Goal: Information Seeking & Learning: Check status

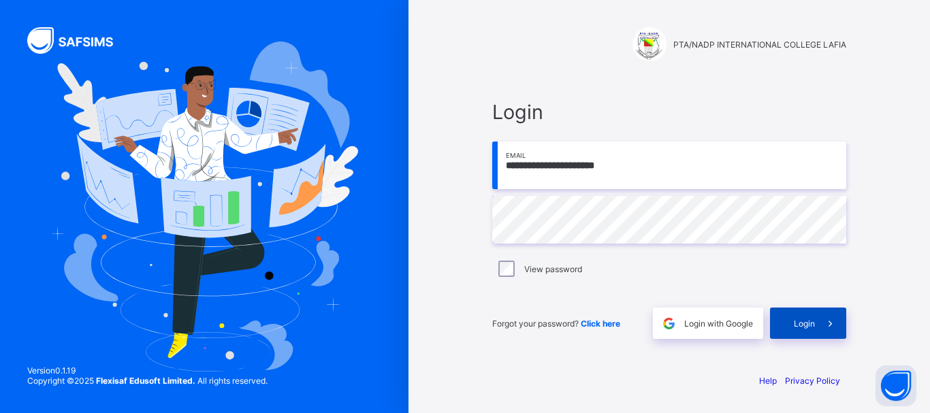
click at [790, 325] on div "Login" at bounding box center [808, 323] width 76 height 31
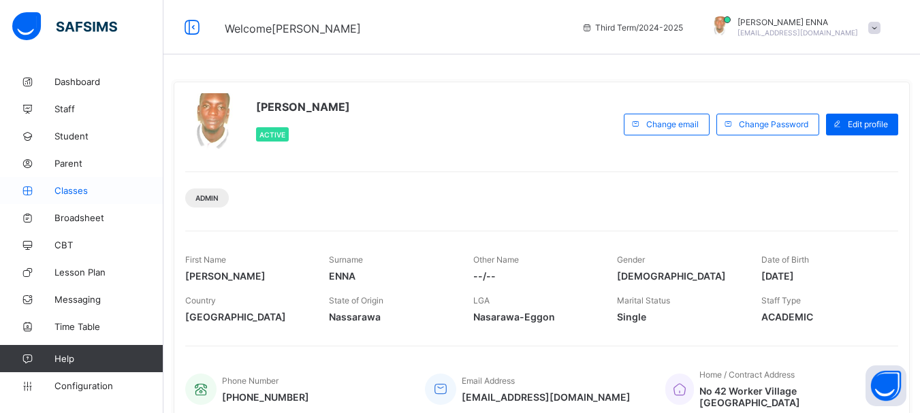
click at [82, 191] on span "Classes" at bounding box center [108, 190] width 109 height 11
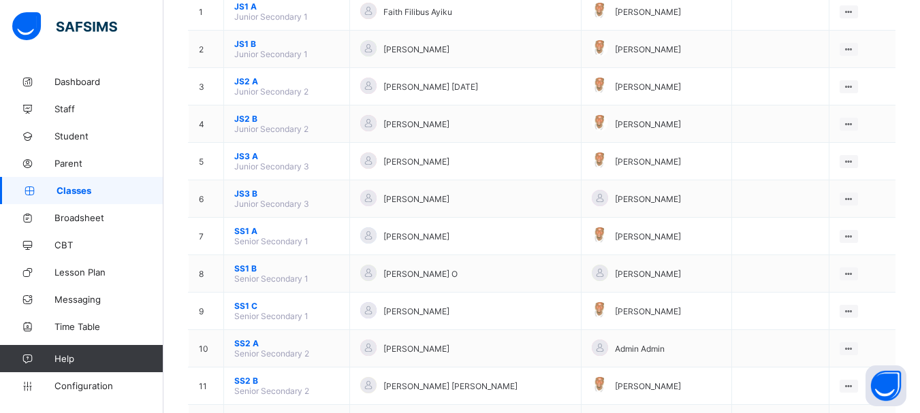
scroll to position [168, 0]
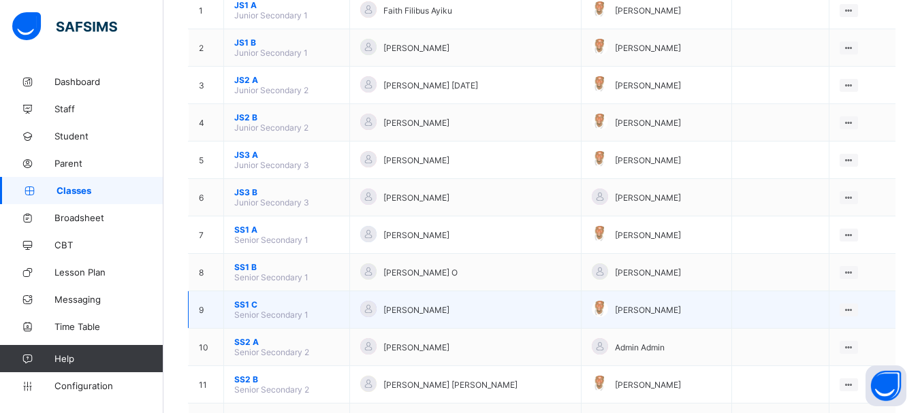
click at [247, 306] on span "SS1 C" at bounding box center [286, 305] width 105 height 10
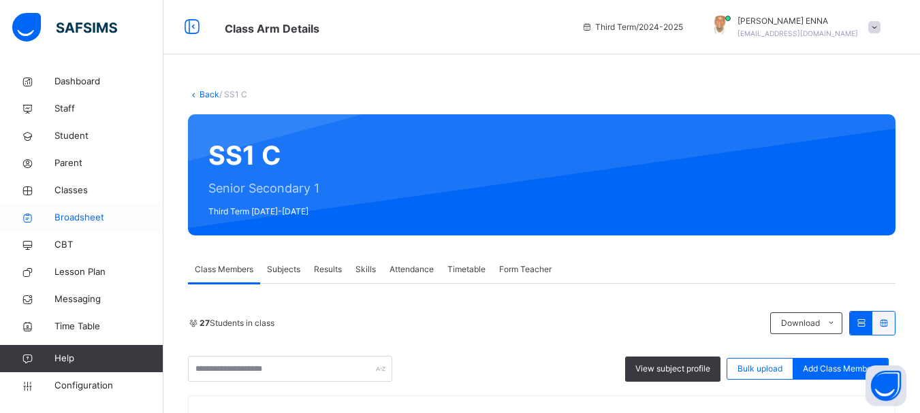
click at [91, 213] on span "Broadsheet" at bounding box center [108, 218] width 109 height 14
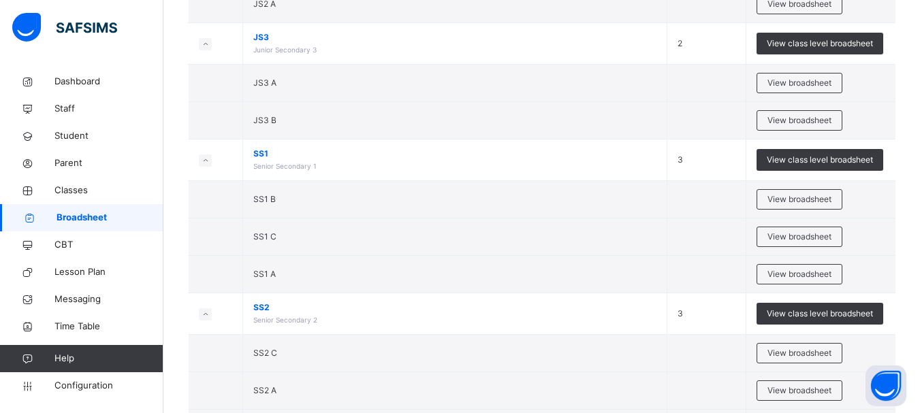
scroll to position [370, 0]
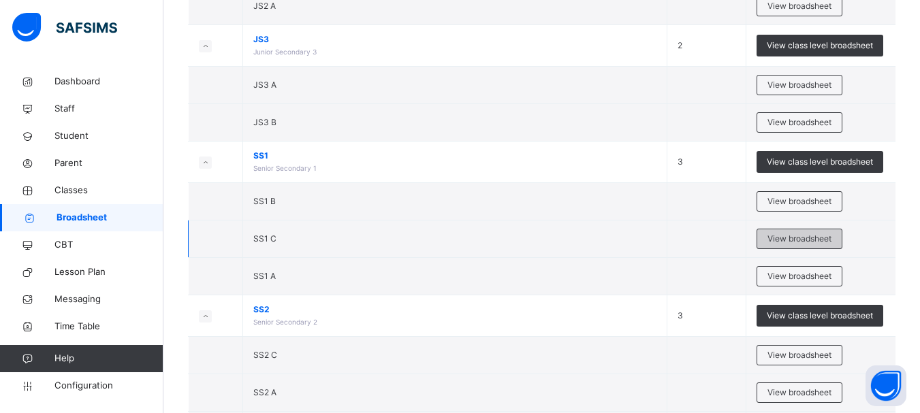
click at [790, 242] on span "View broadsheet" at bounding box center [799, 239] width 64 height 12
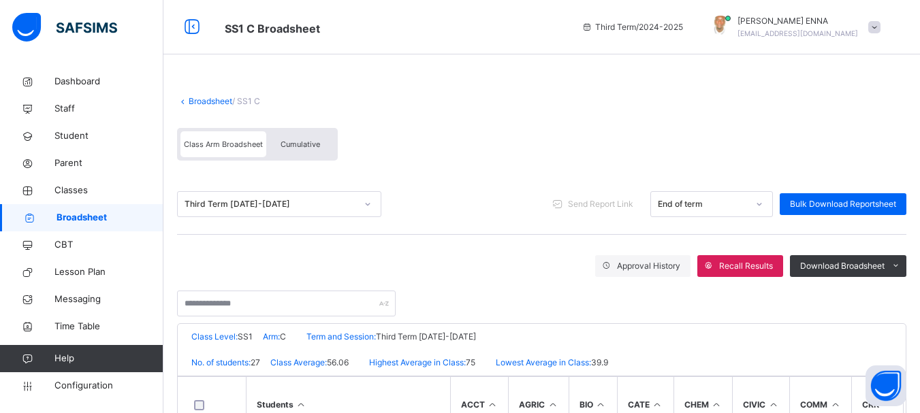
click at [293, 140] on span "Cumulative" at bounding box center [299, 145] width 39 height 10
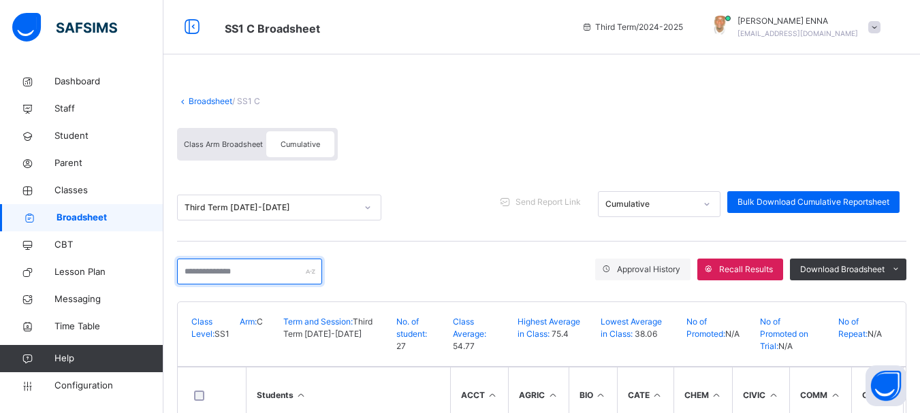
click at [285, 261] on input "text" at bounding box center [249, 272] width 145 height 26
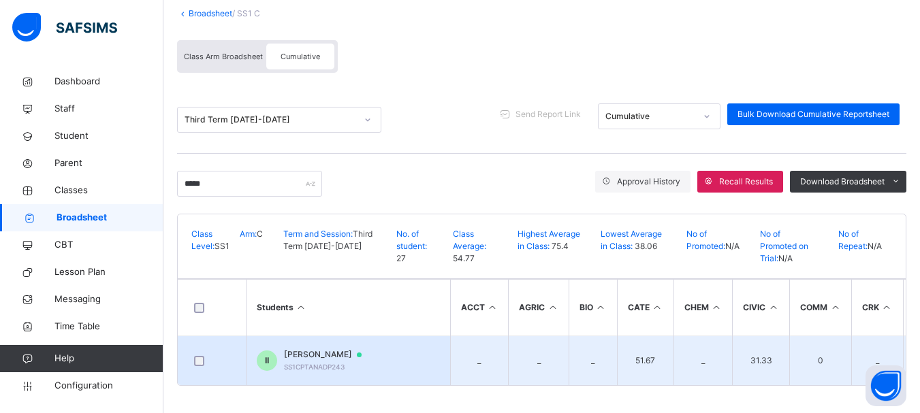
click at [323, 349] on span "IBRAHIM ISHAQ" at bounding box center [329, 355] width 91 height 12
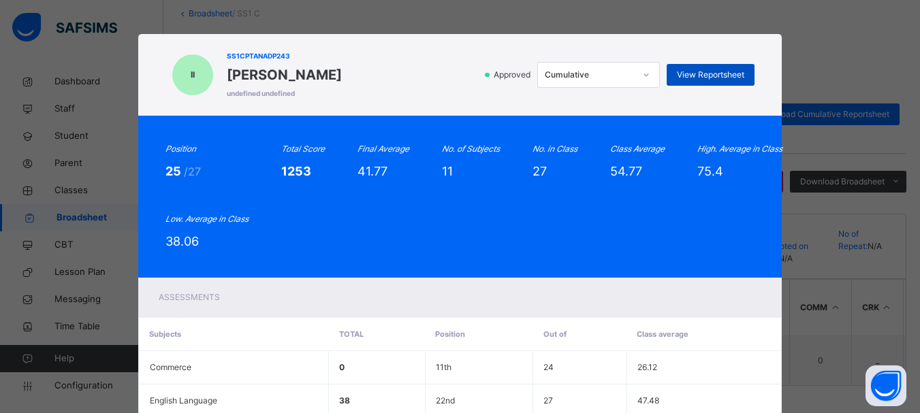
click at [711, 71] on span "View Reportsheet" at bounding box center [710, 75] width 67 height 12
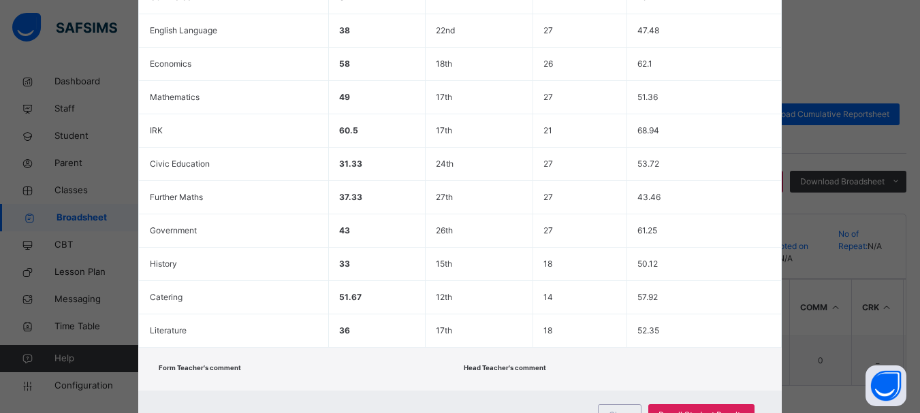
scroll to position [372, 0]
drag, startPoint x: 912, startPoint y: 328, endPoint x: 916, endPoint y: 344, distance: 16.4
click at [916, 344] on div "II SS1CPTANADP243 IBRAHIM ISHAQ undefined undefined Approved Cumulative View Re…" at bounding box center [460, 206] width 920 height 413
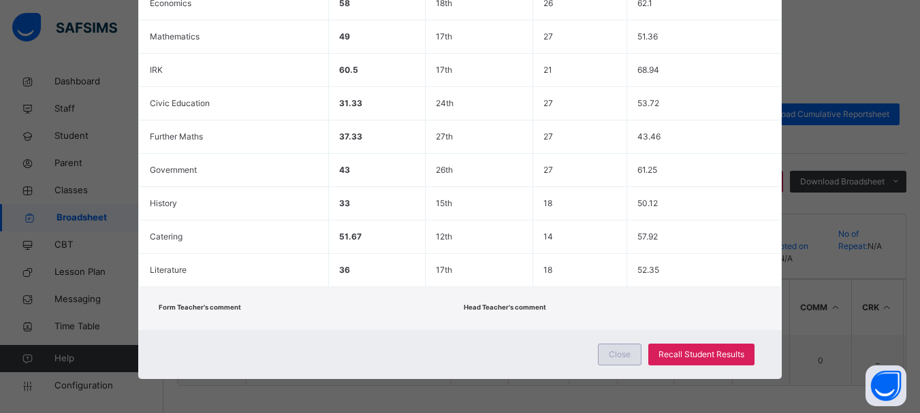
click at [613, 354] on span "Close" at bounding box center [620, 355] width 22 height 12
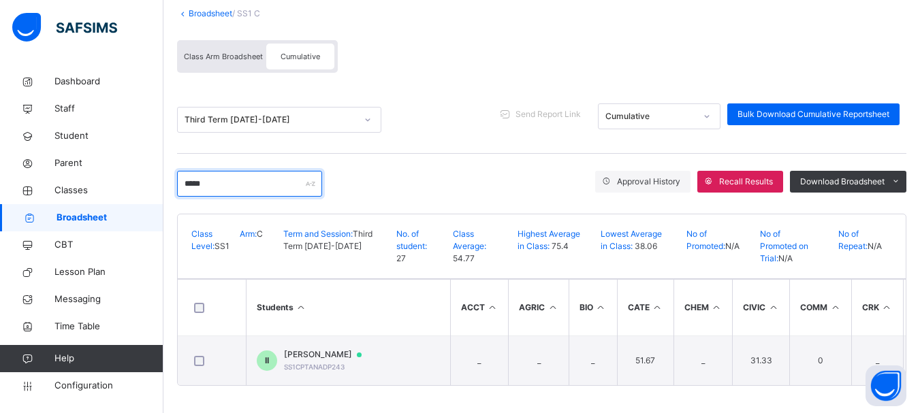
drag, startPoint x: 214, startPoint y: 178, endPoint x: 169, endPoint y: 172, distance: 46.0
click at [169, 172] on div "Broadsheet / SS1 C Class Arm Broadsheet Cumulative Third Term 2024-2025 Send Re…" at bounding box center [541, 196] width 756 height 433
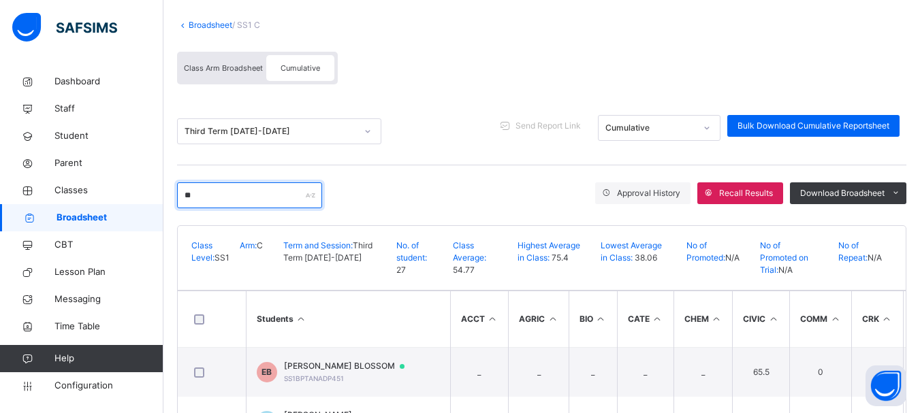
scroll to position [93, 0]
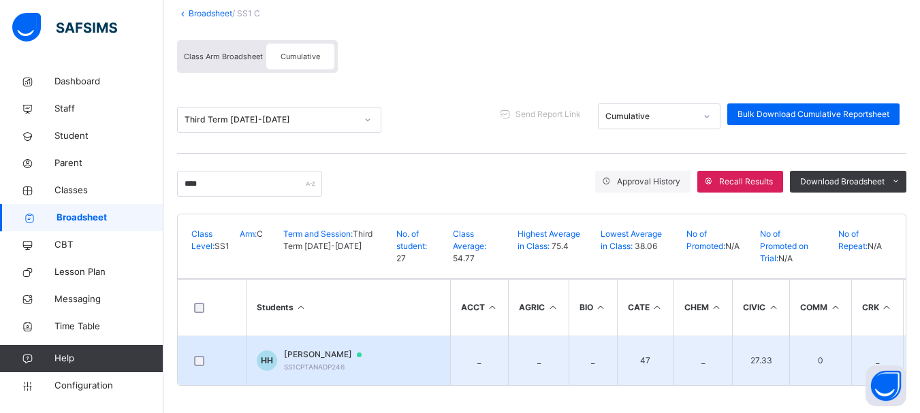
click at [338, 349] on span "HUSSAINS WADA HAMZA" at bounding box center [329, 355] width 91 height 12
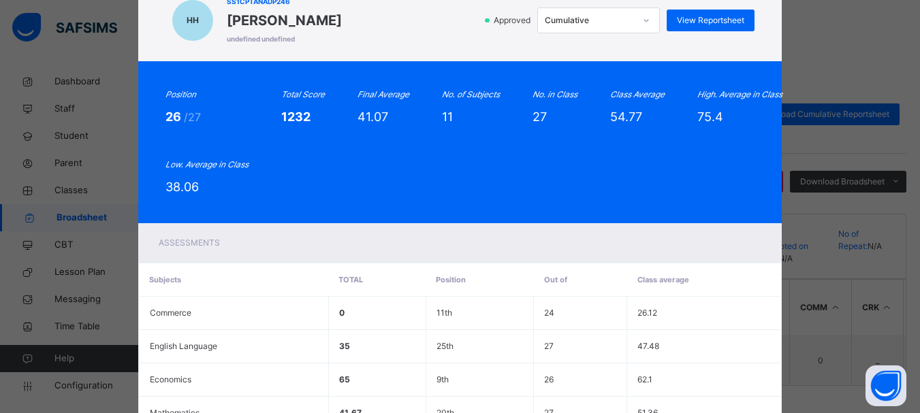
scroll to position [0, 0]
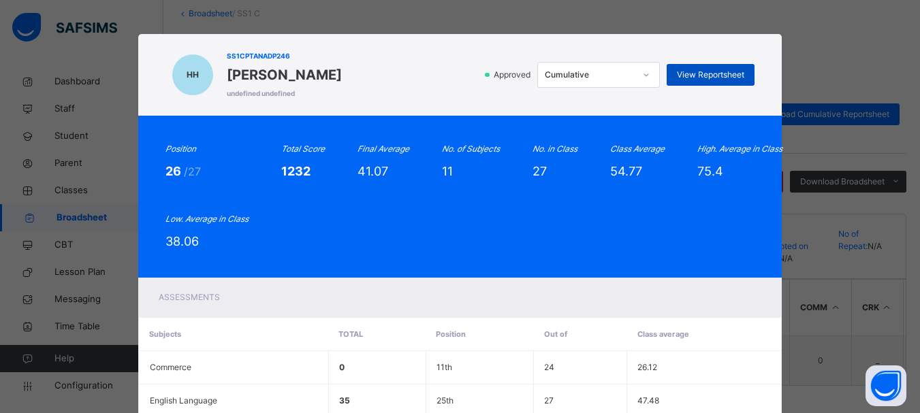
click at [718, 74] on span "View Reportsheet" at bounding box center [710, 75] width 67 height 12
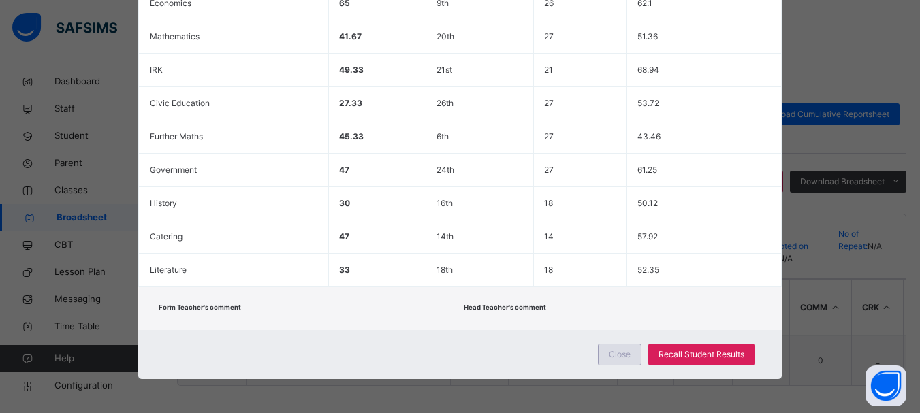
click at [624, 346] on div "Close" at bounding box center [620, 355] width 44 height 22
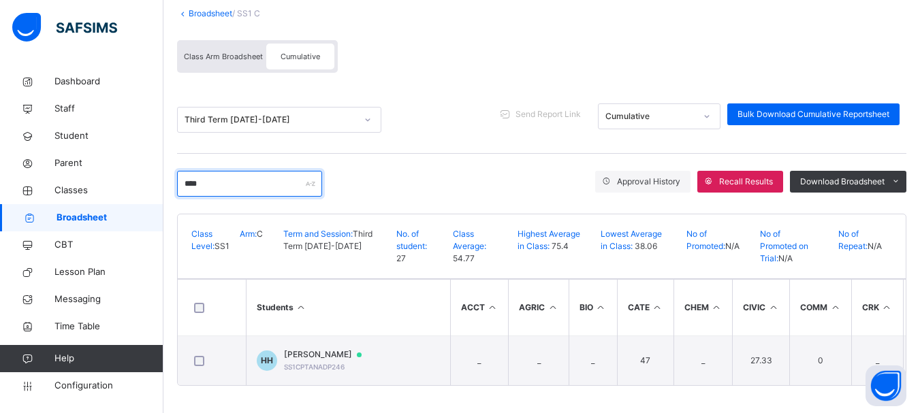
drag, startPoint x: 219, startPoint y: 178, endPoint x: 170, endPoint y: 178, distance: 49.0
click at [170, 178] on div "Broadsheet / SS1 C Class Arm Broadsheet Cumulative Third Term 2024-2025 Send Re…" at bounding box center [541, 196] width 756 height 433
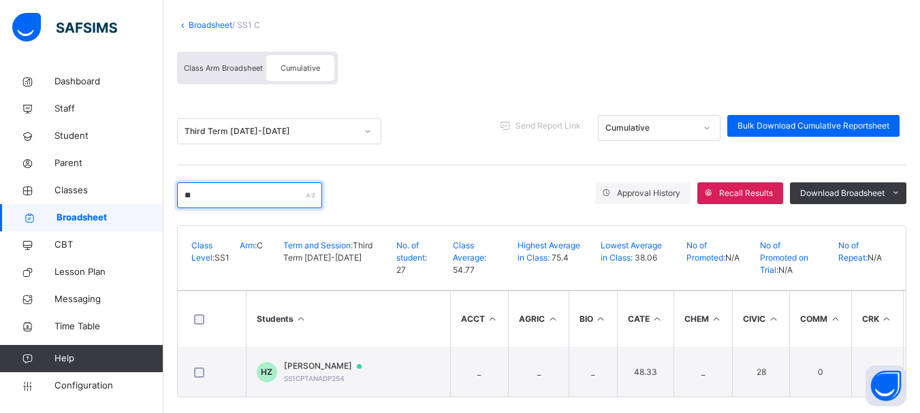
scroll to position [93, 0]
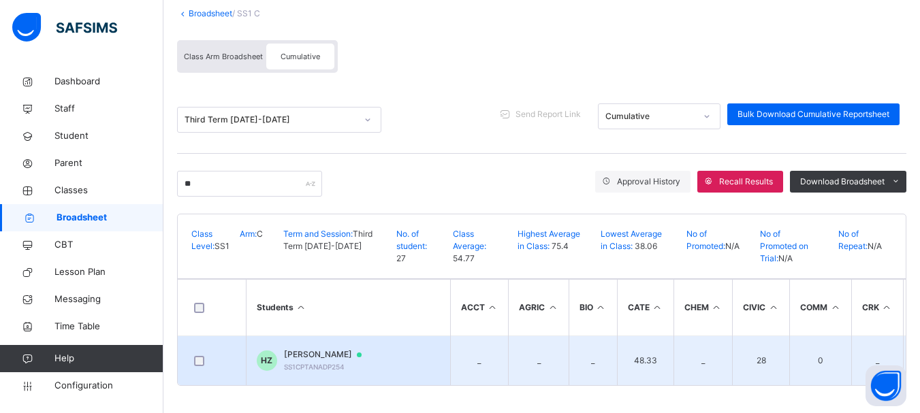
click at [351, 352] on span "HASSANA ZURKAILAILNI" at bounding box center [329, 355] width 91 height 12
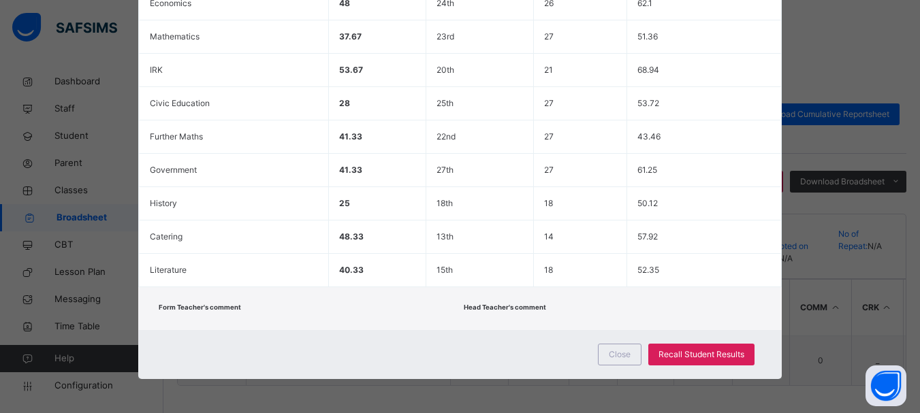
scroll to position [21, 0]
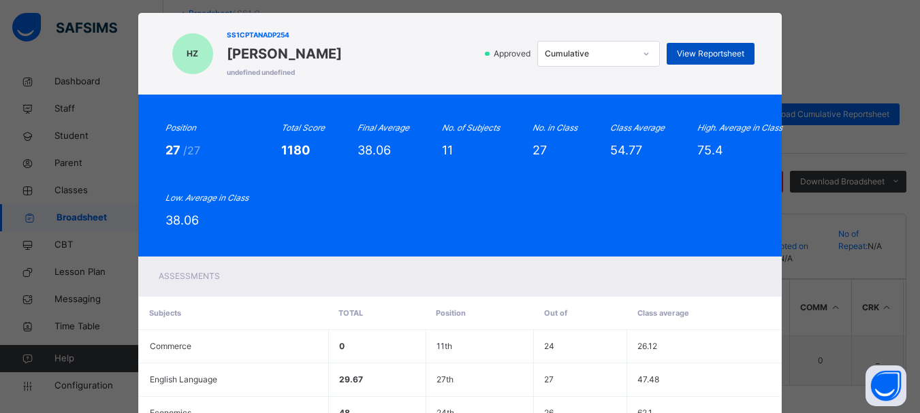
click at [718, 59] on span "View Reportsheet" at bounding box center [710, 54] width 67 height 12
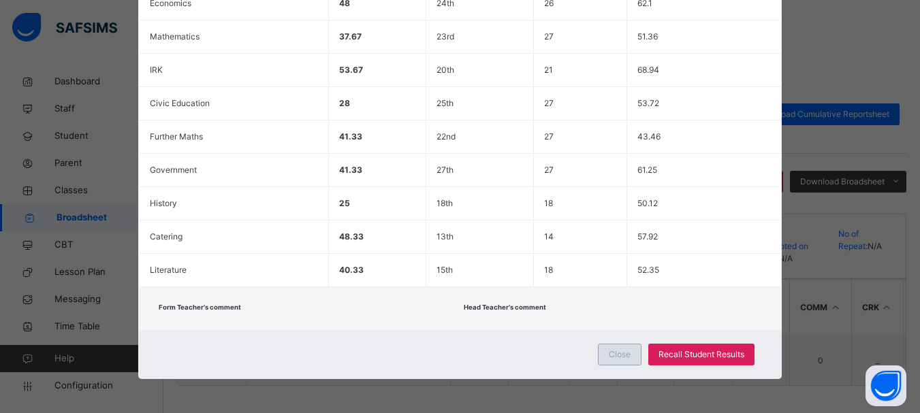
click at [622, 351] on span "Close" at bounding box center [620, 355] width 22 height 12
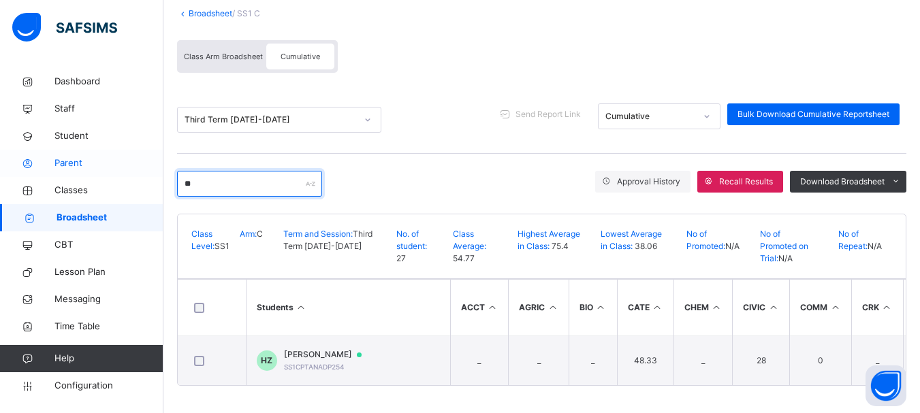
drag, startPoint x: 230, startPoint y: 180, endPoint x: 150, endPoint y: 176, distance: 80.4
click at [150, 176] on div "SS1 C Broadsheet Third Term / 2024-2025 EMMANUEL ENNA ennaemmanuel@gmail.com Da…" at bounding box center [460, 162] width 920 height 501
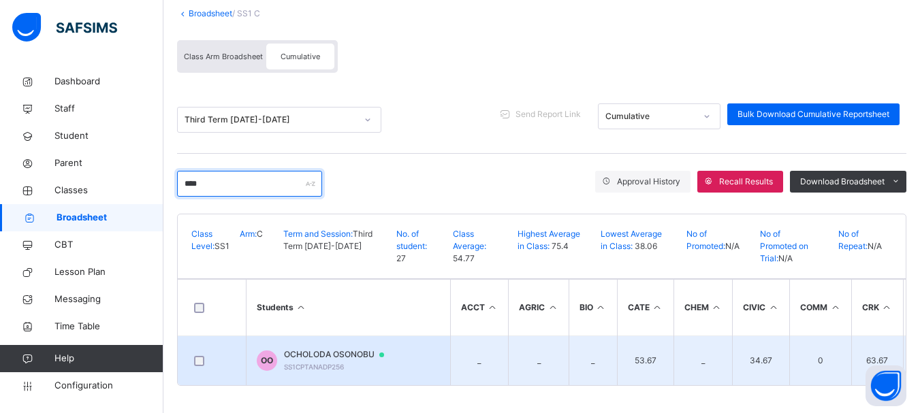
type input "****"
click at [347, 349] on span "OCHOLODA OSONOBU" at bounding box center [340, 355] width 113 height 12
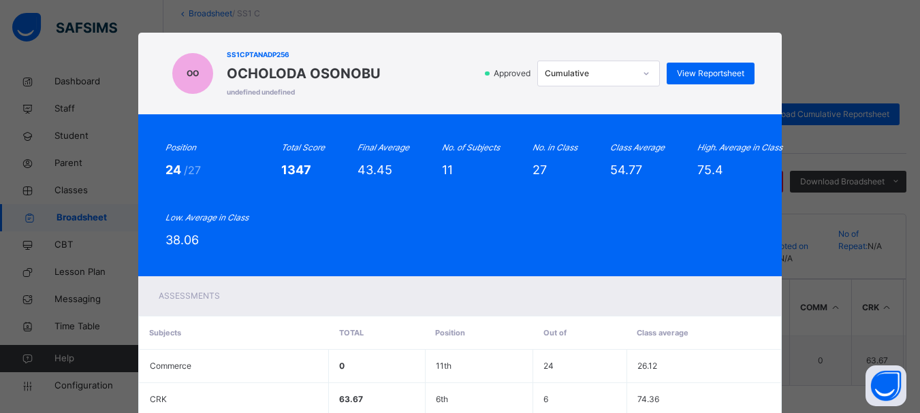
scroll to position [0, 0]
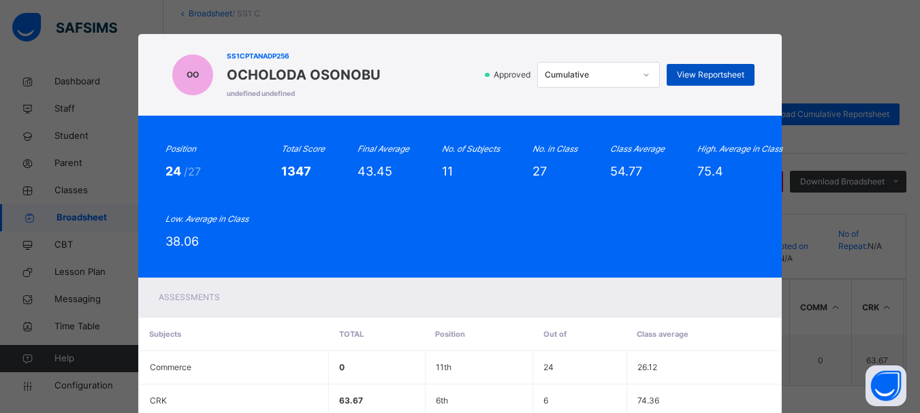
click at [707, 74] on span "View Reportsheet" at bounding box center [710, 75] width 67 height 12
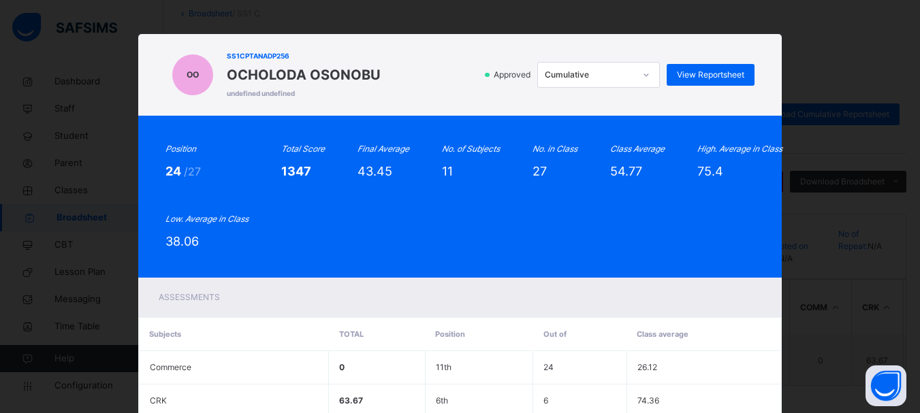
scroll to position [430, 0]
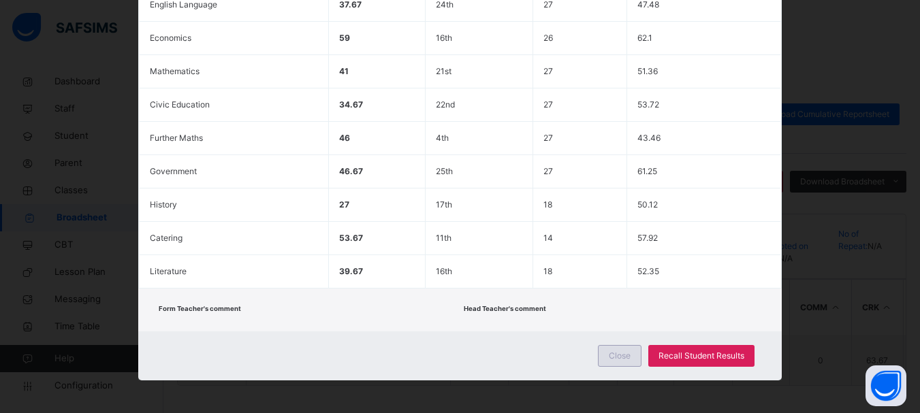
click at [614, 352] on span "Close" at bounding box center [620, 356] width 22 height 12
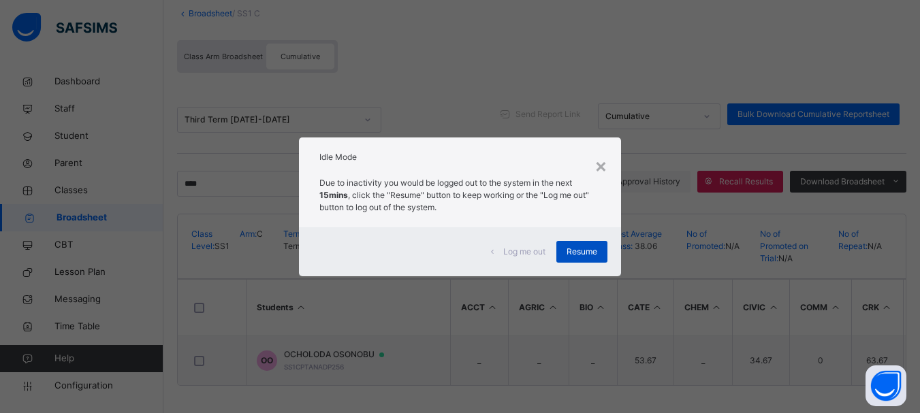
click at [575, 252] on span "Resume" at bounding box center [581, 252] width 31 height 12
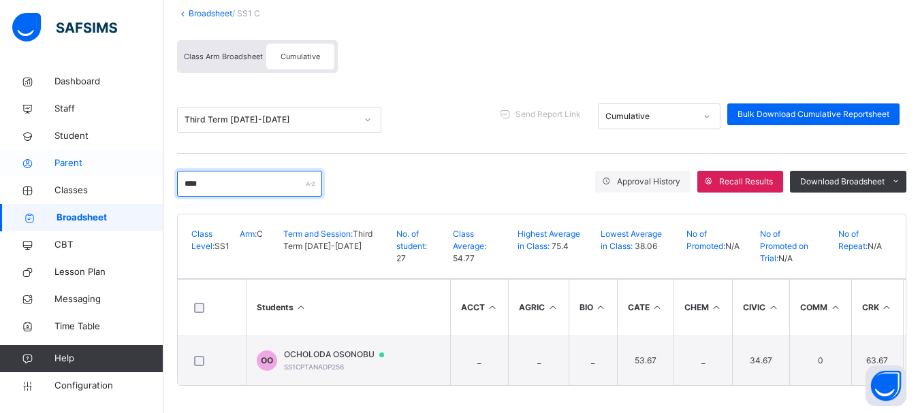
drag, startPoint x: 223, startPoint y: 178, endPoint x: 157, endPoint y: 176, distance: 66.8
click at [157, 176] on div "SS1 C Broadsheet Third Term / 2024-2025 EMMANUEL ENNA ennaemmanuel@gmail.com Da…" at bounding box center [460, 162] width 920 height 501
click at [200, 8] on link "Broadsheet" at bounding box center [211, 13] width 44 height 10
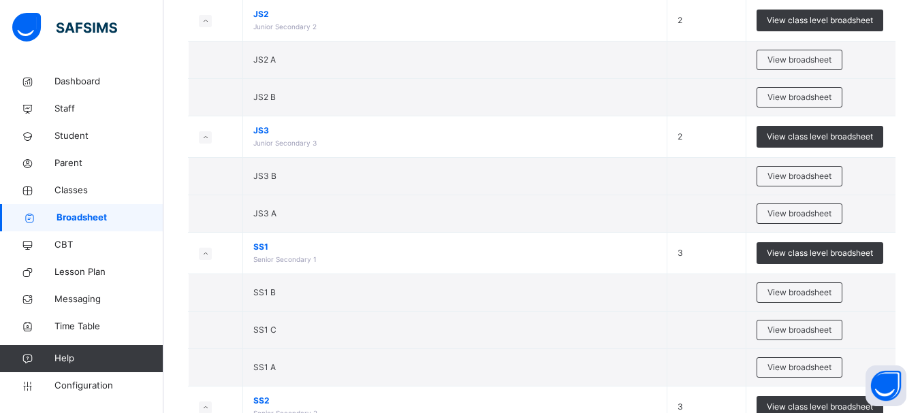
scroll to position [481, 0]
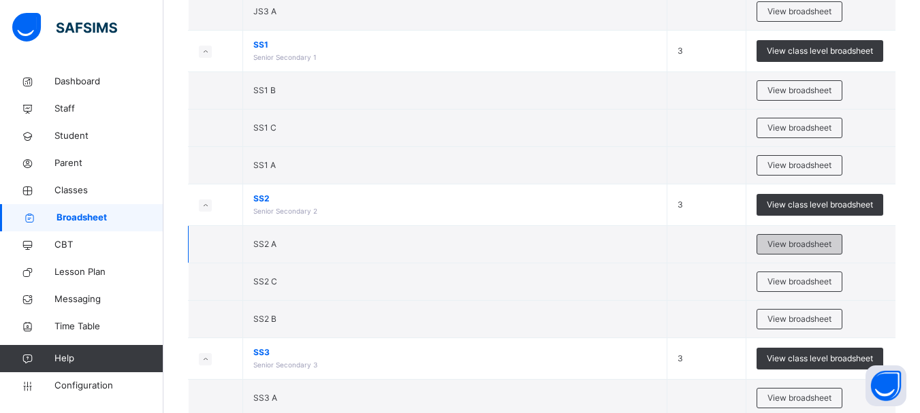
click at [792, 244] on span "View broadsheet" at bounding box center [799, 244] width 64 height 12
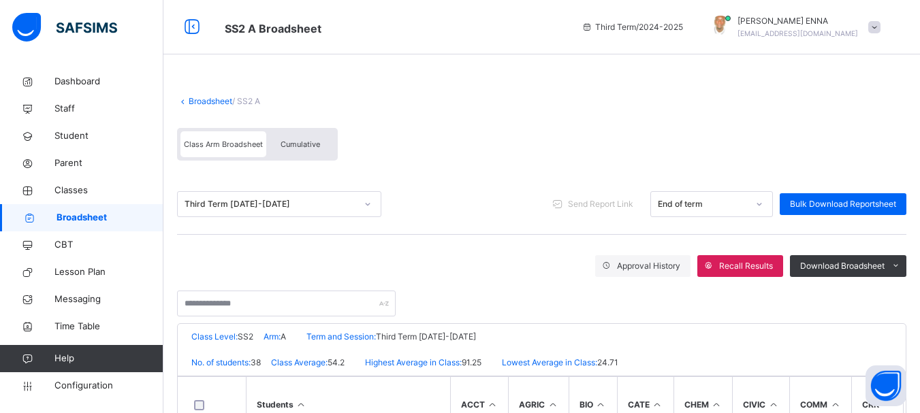
click at [291, 140] on span "Cumulative" at bounding box center [299, 145] width 39 height 10
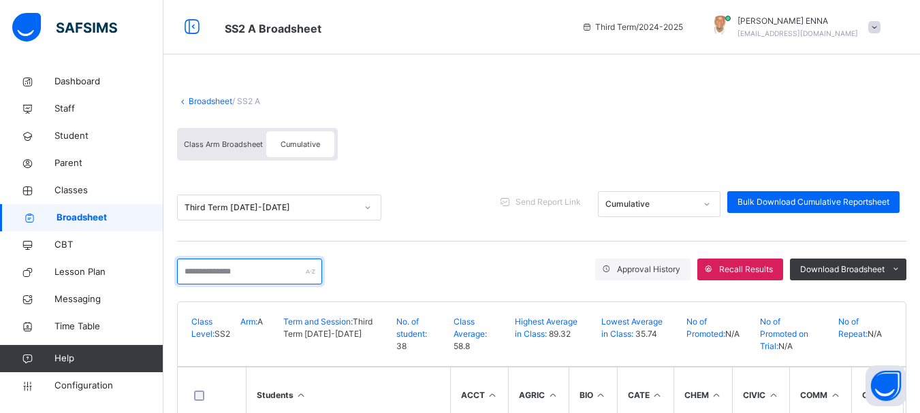
click at [274, 272] on input "text" at bounding box center [249, 272] width 145 height 26
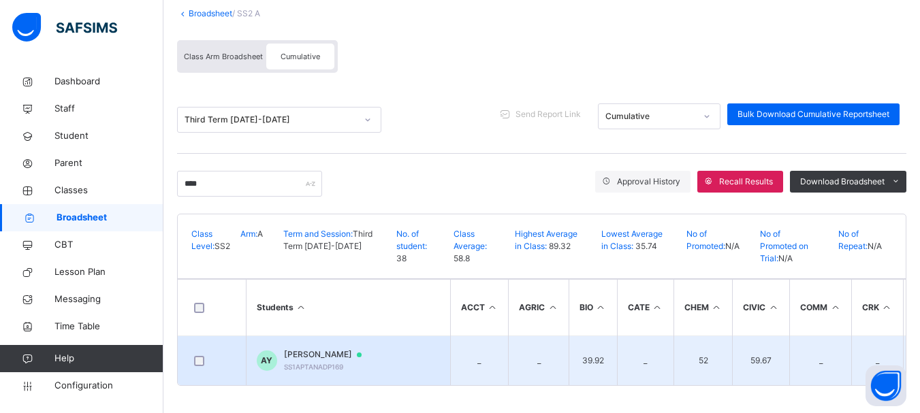
click at [328, 349] on span "ABDULHAQ RILWANU YAHAYA" at bounding box center [329, 355] width 91 height 12
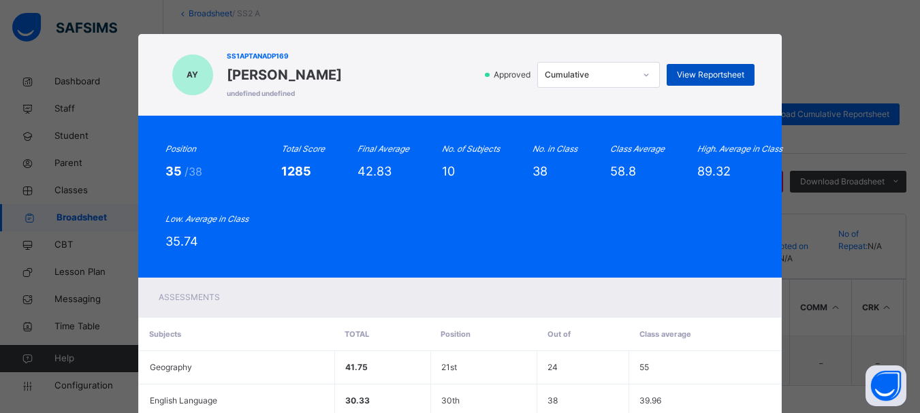
click at [700, 80] on span "View Reportsheet" at bounding box center [710, 75] width 67 height 12
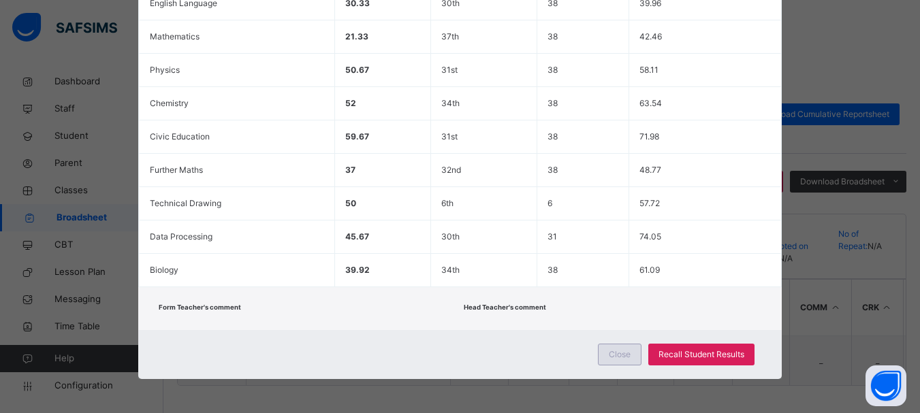
click at [604, 357] on div "Close" at bounding box center [620, 355] width 44 height 22
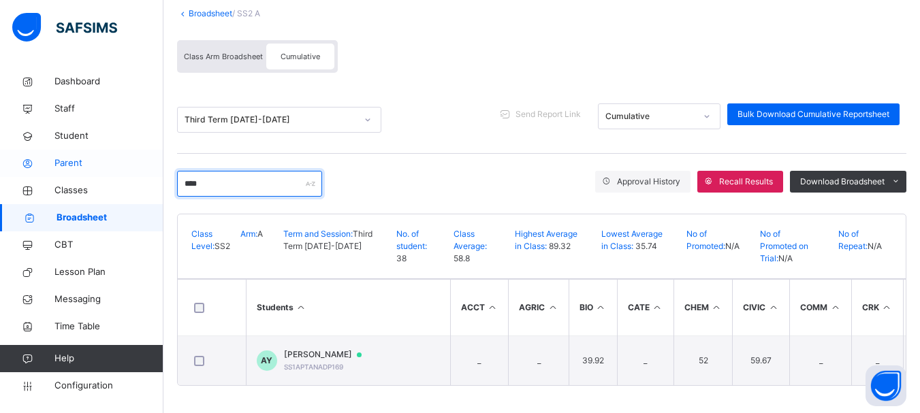
drag, startPoint x: 211, startPoint y: 178, endPoint x: 159, endPoint y: 175, distance: 52.5
click at [159, 175] on div "SS2 A Broadsheet Third Term / 2024-2025 EMMANUEL ENNA ennaemmanuel@gmail.com Da…" at bounding box center [460, 162] width 920 height 501
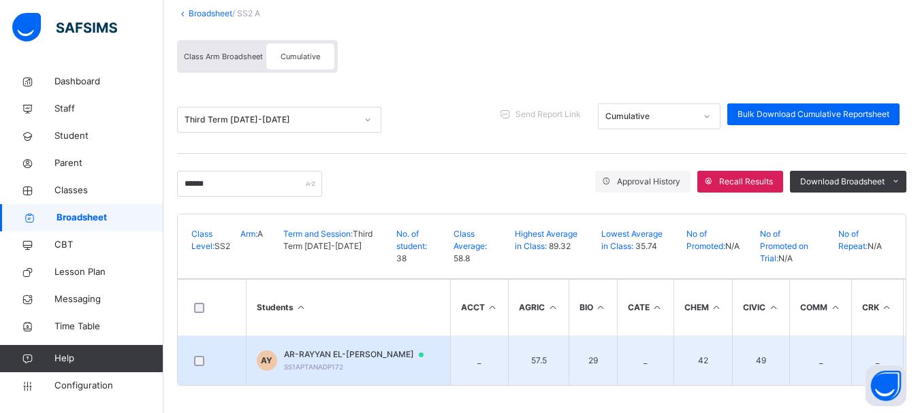
click at [320, 349] on span "AR-RAYYAN EL-SUDAIS YAHUZA" at bounding box center [360, 355] width 153 height 12
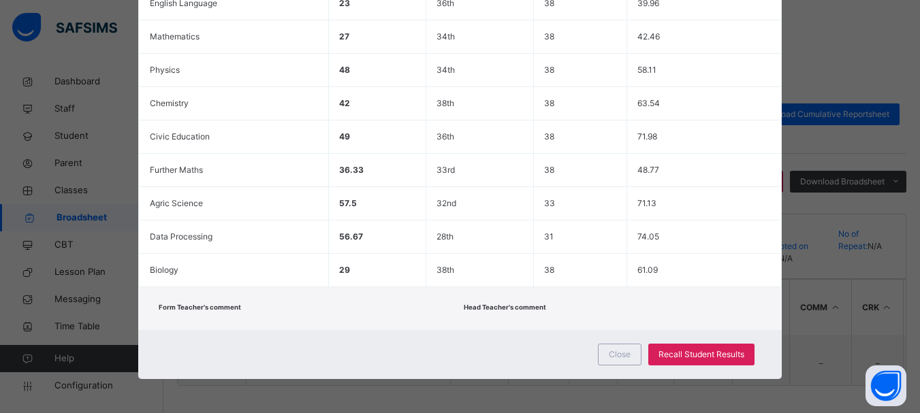
scroll to position [0, 0]
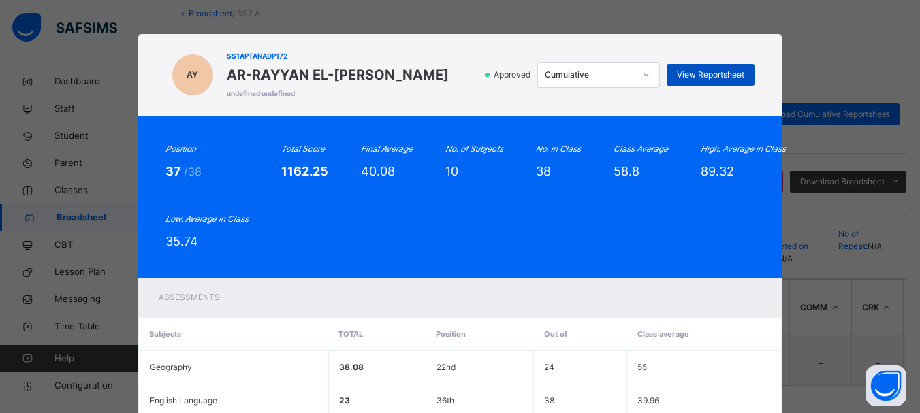
click at [714, 82] on div "View Reportsheet" at bounding box center [711, 75] width 88 height 22
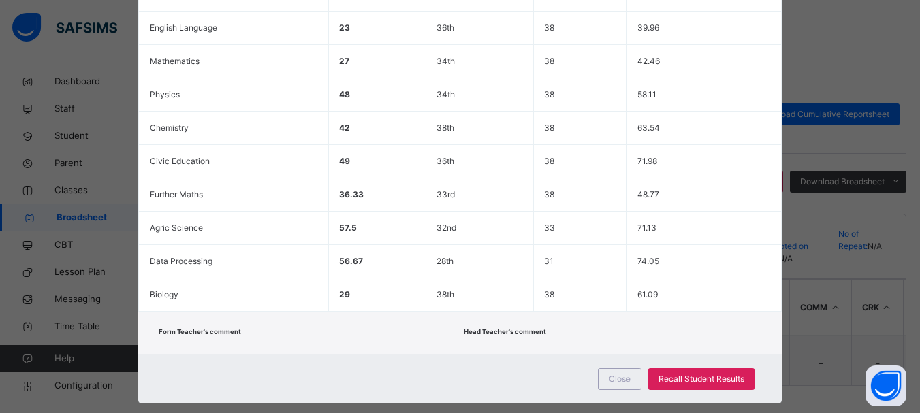
scroll to position [375, 0]
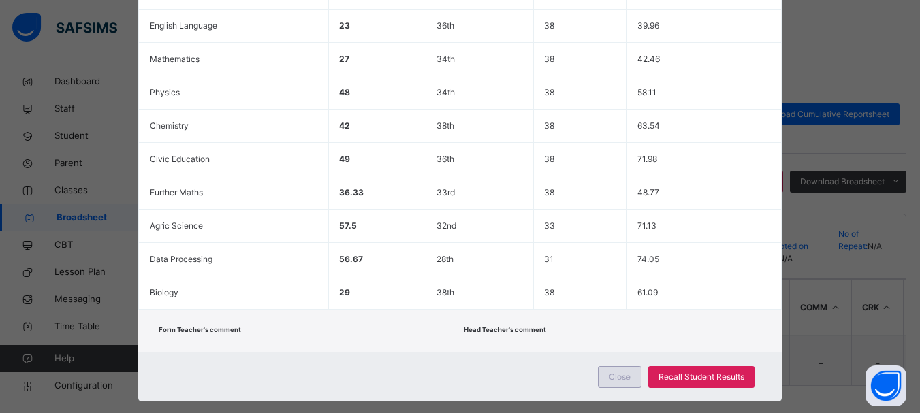
click at [628, 370] on div "Close" at bounding box center [620, 377] width 44 height 22
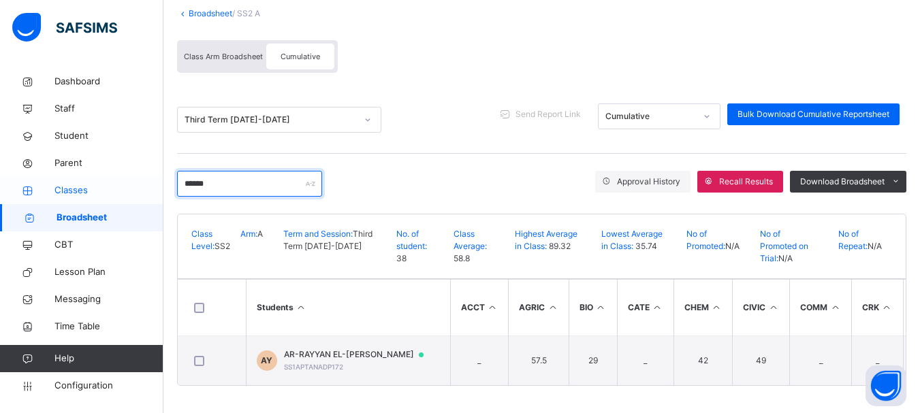
drag, startPoint x: 236, startPoint y: 178, endPoint x: 159, endPoint y: 177, distance: 76.9
click at [159, 177] on div "SS2 A Broadsheet Third Term / 2024-2025 EMMANUEL ENNA ennaemmanuel@gmail.com Da…" at bounding box center [460, 162] width 920 height 501
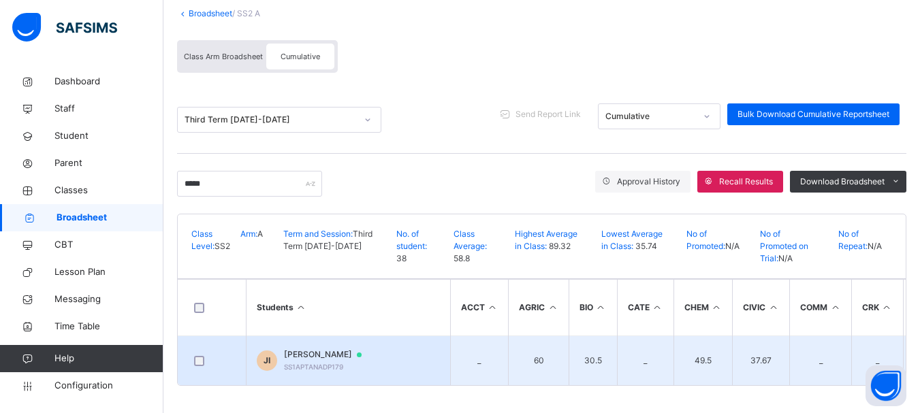
click at [347, 351] on span "JIBRIN BUHARI IBRAHIM" at bounding box center [329, 355] width 91 height 12
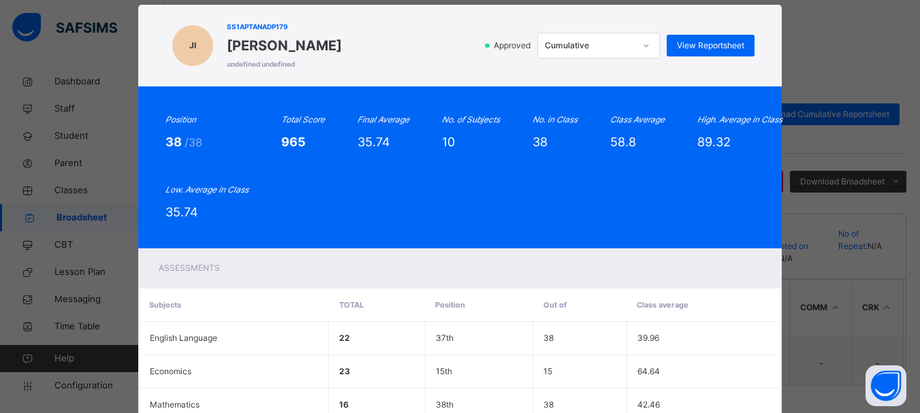
scroll to position [7, 0]
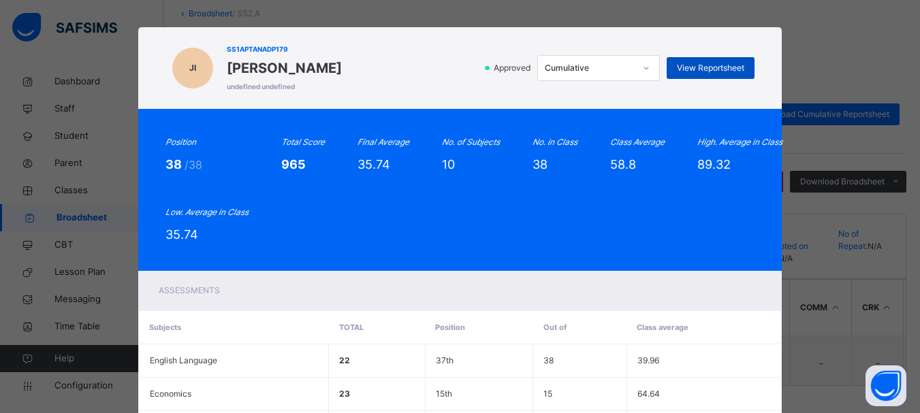
click at [732, 65] on span "View Reportsheet" at bounding box center [710, 68] width 67 height 12
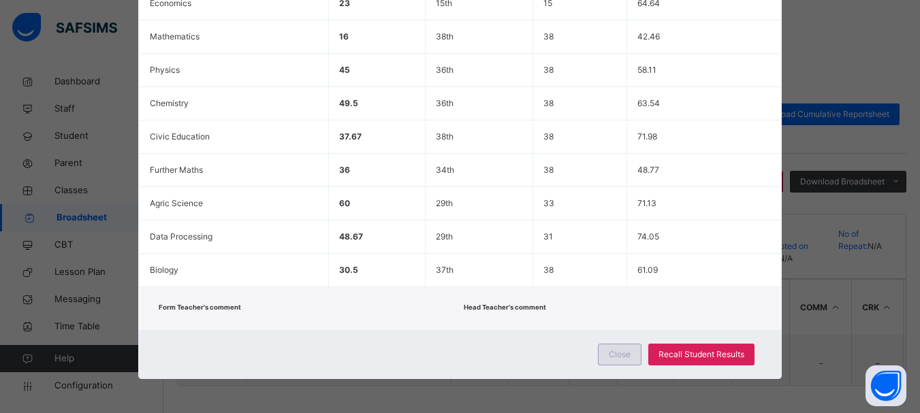
click at [613, 357] on span "Close" at bounding box center [620, 355] width 22 height 12
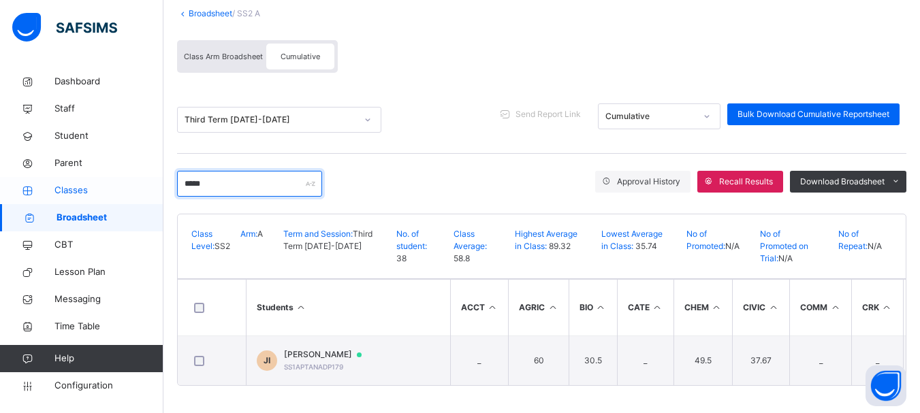
drag, startPoint x: 239, startPoint y: 178, endPoint x: 107, endPoint y: 179, distance: 132.1
click at [107, 179] on div "SS2 A Broadsheet Third Term / 2024-2025 EMMANUEL ENNA ennaemmanuel@gmail.com Da…" at bounding box center [460, 162] width 920 height 501
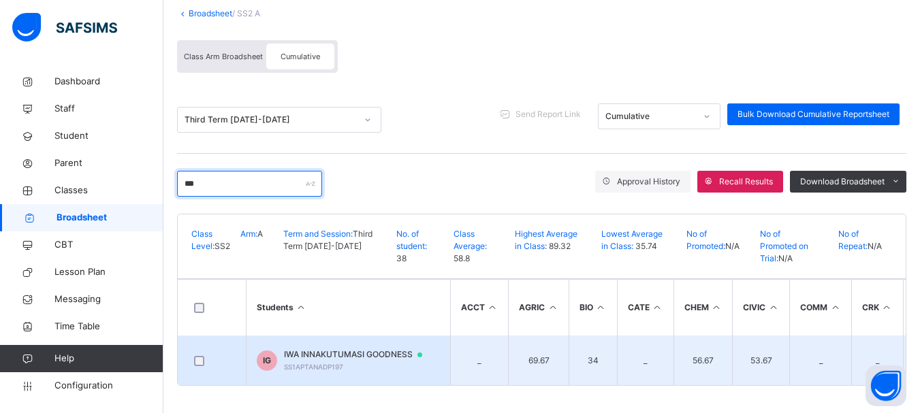
type input "***"
click at [323, 349] on span "IWA INNAKUTUMASI GOODNESS" at bounding box center [359, 355] width 151 height 12
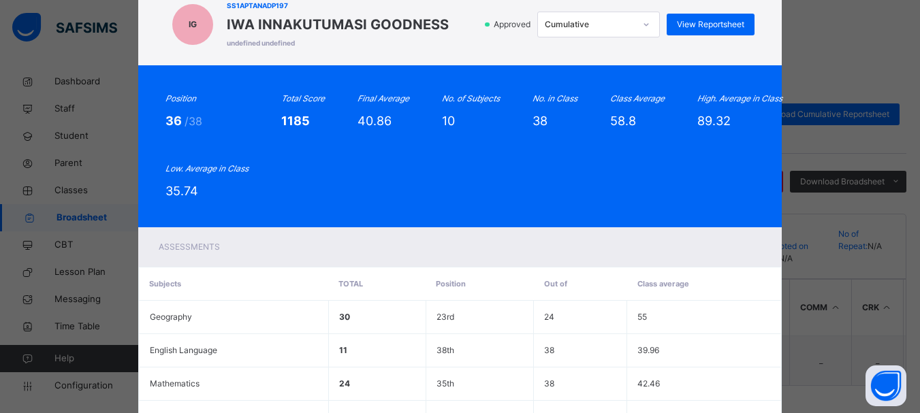
scroll to position [0, 0]
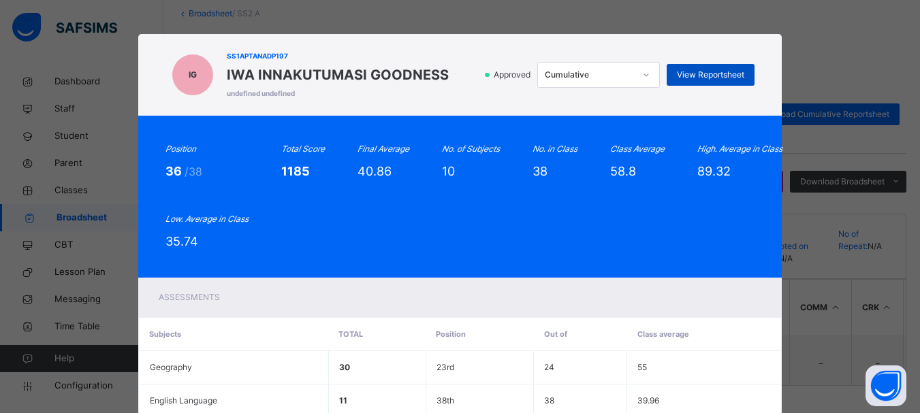
click at [717, 68] on div "View Reportsheet" at bounding box center [711, 75] width 88 height 22
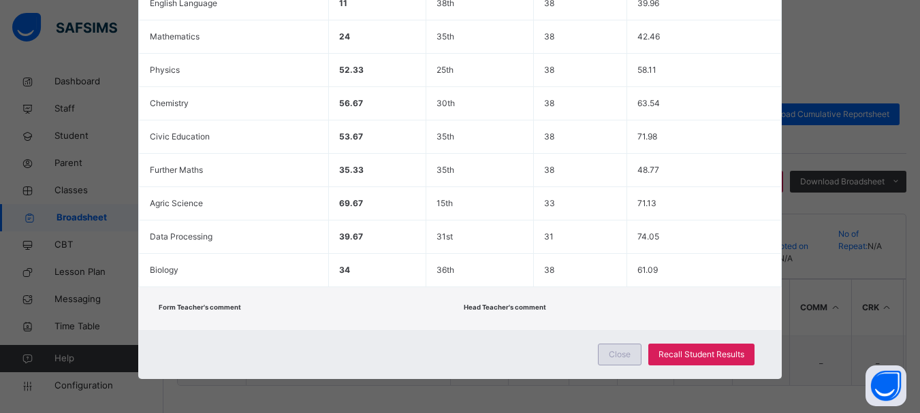
click at [613, 361] on div "Close" at bounding box center [620, 355] width 44 height 22
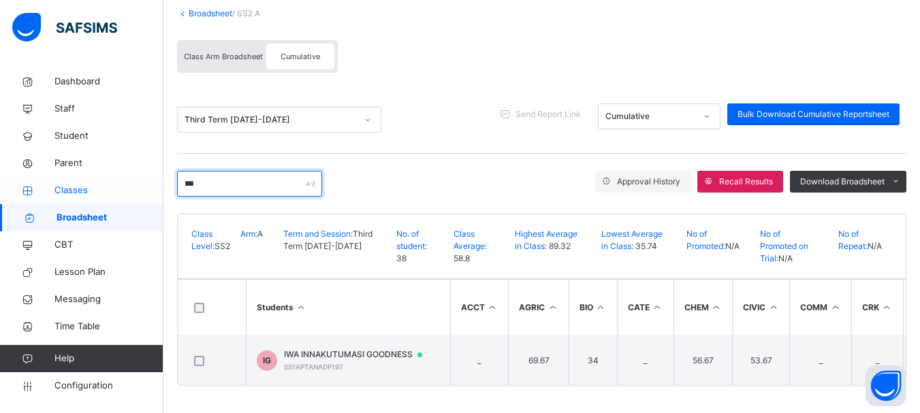
drag, startPoint x: 219, startPoint y: 188, endPoint x: 152, endPoint y: 180, distance: 67.2
click at [152, 180] on div "SS2 A Broadsheet Third Term / 2024-2025 EMMANUEL ENNA ennaemmanuel@gmail.com Da…" at bounding box center [460, 162] width 920 height 501
click at [214, 8] on link "Broadsheet" at bounding box center [211, 13] width 44 height 10
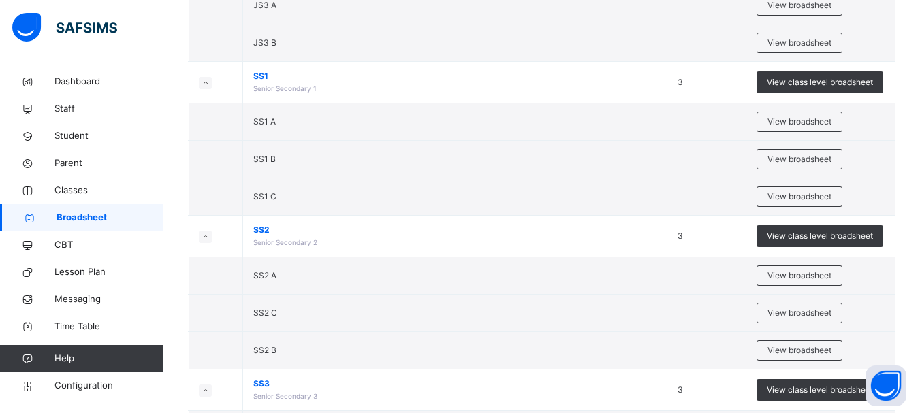
scroll to position [465, 0]
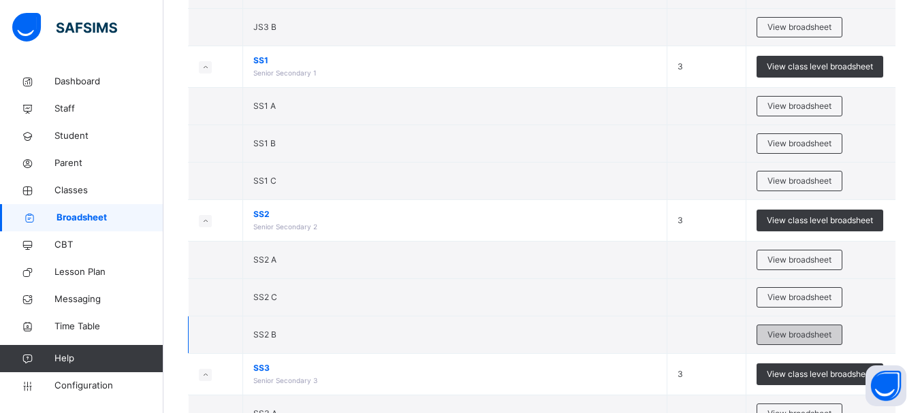
click at [809, 332] on span "View broadsheet" at bounding box center [799, 335] width 64 height 12
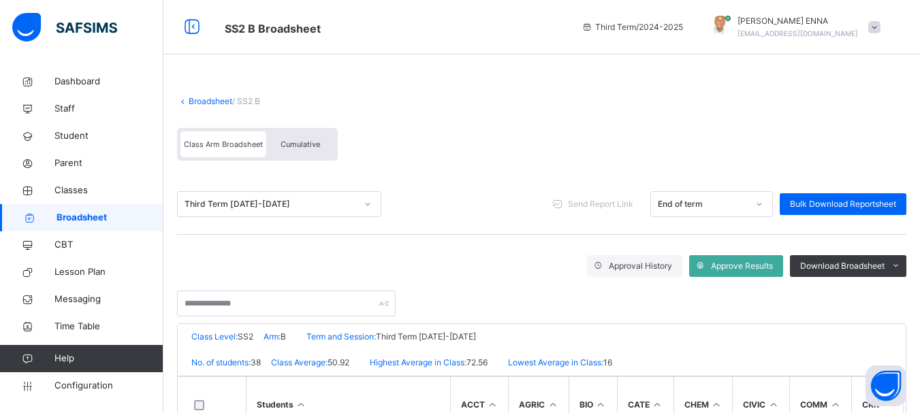
click at [289, 138] on div "Cumulative" at bounding box center [300, 144] width 68 height 26
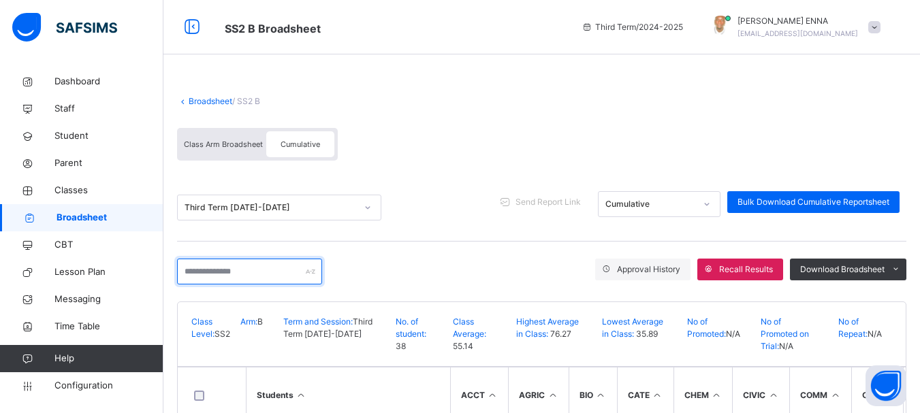
click at [226, 280] on input "text" at bounding box center [249, 272] width 145 height 26
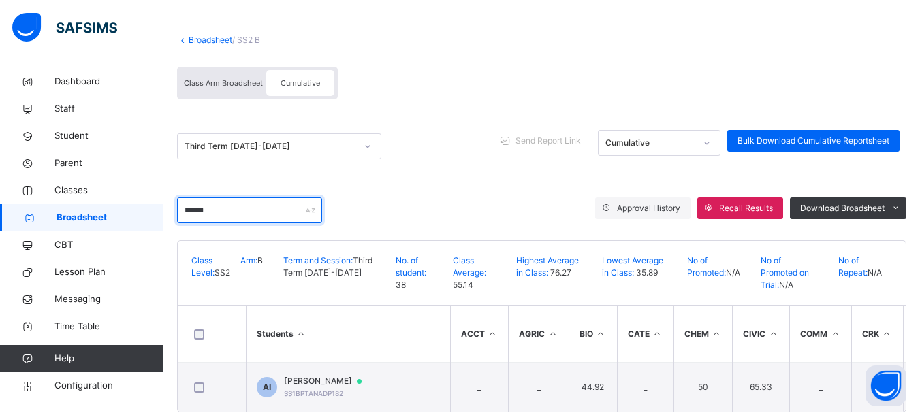
scroll to position [93, 0]
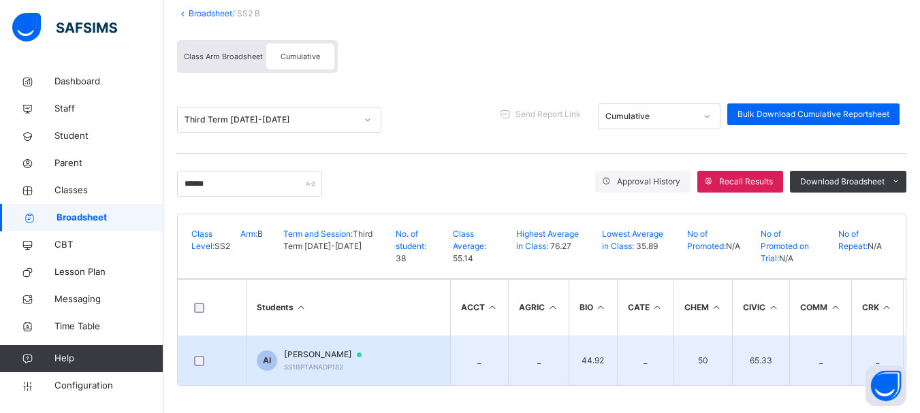
click at [355, 349] on span "ABUBAKAR ISMAIL ISMAIL" at bounding box center [329, 355] width 91 height 12
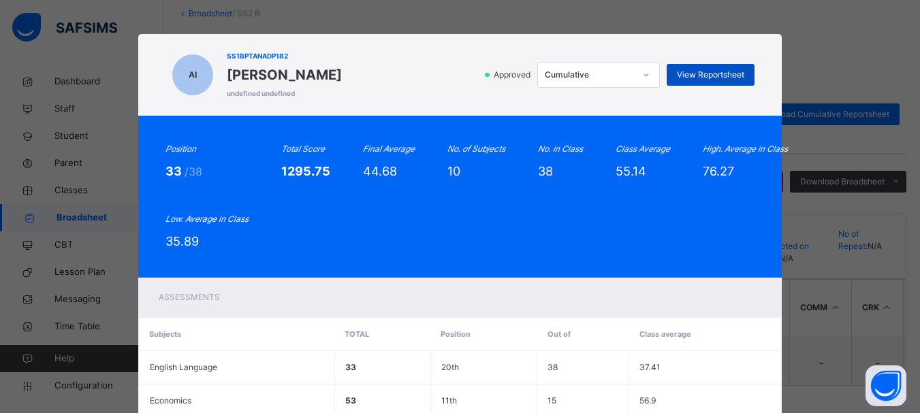
click at [700, 78] on span "View Reportsheet" at bounding box center [710, 75] width 67 height 12
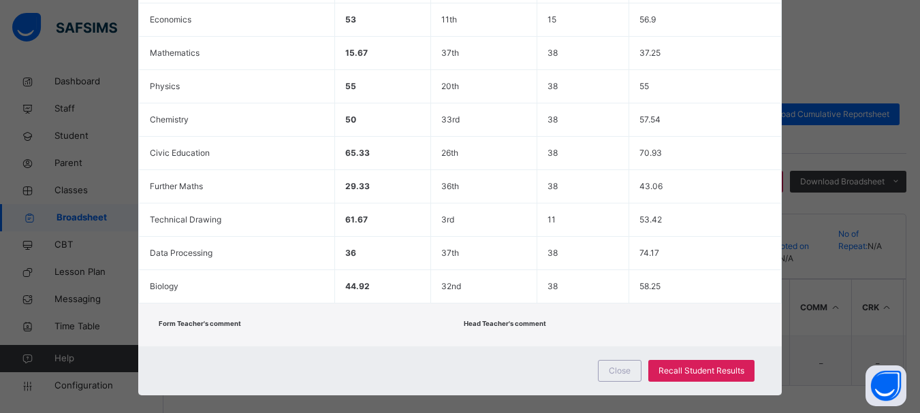
scroll to position [398, 0]
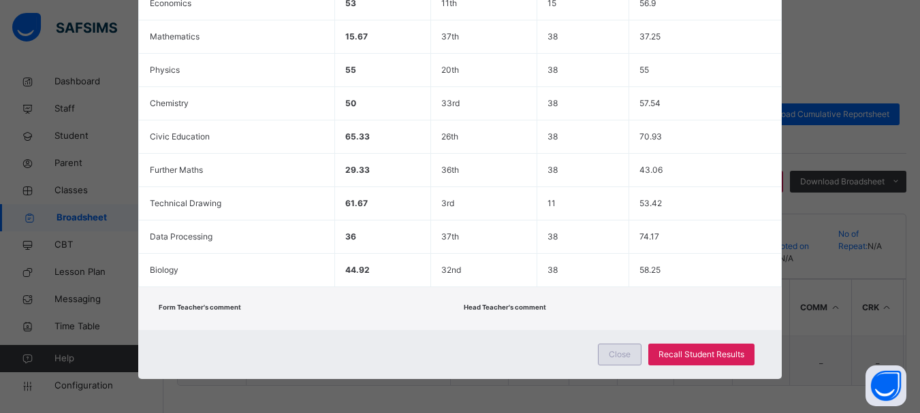
click at [626, 352] on span "Close" at bounding box center [620, 355] width 22 height 12
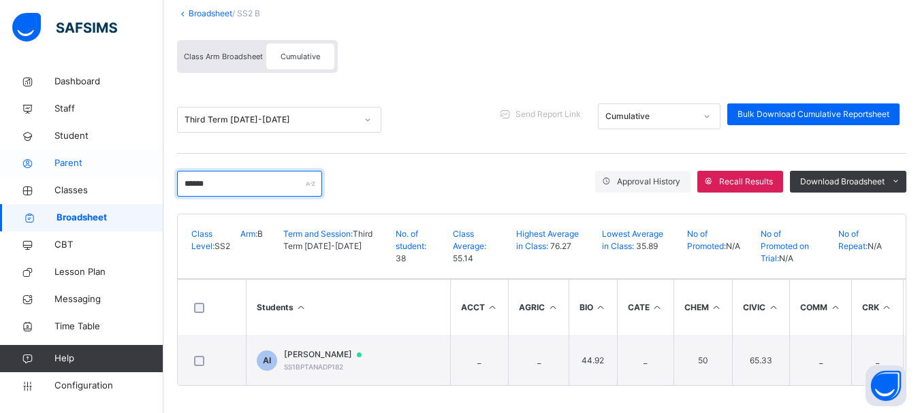
drag, startPoint x: 223, startPoint y: 180, endPoint x: 137, endPoint y: 176, distance: 85.9
click at [137, 176] on div "SS2 B Broadsheet Third Term / 2024-2025 EMMANUEL ENNA ennaemmanuel@gmail.com Da…" at bounding box center [460, 162] width 920 height 501
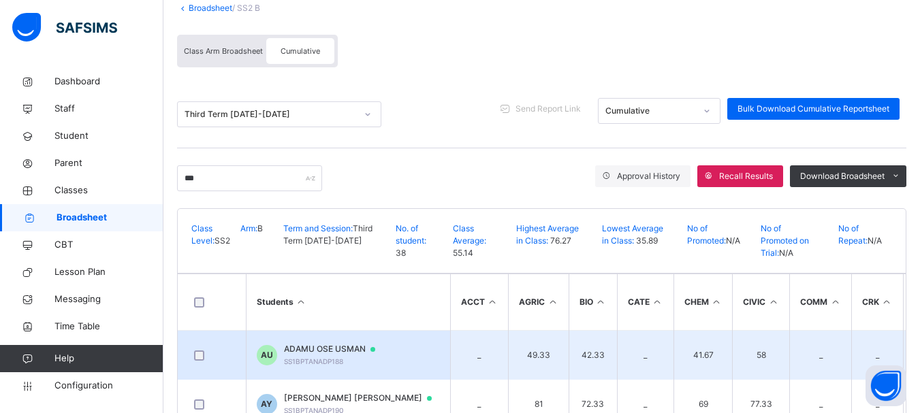
click at [331, 348] on span "ADAMU OSE USMAN" at bounding box center [336, 349] width 104 height 12
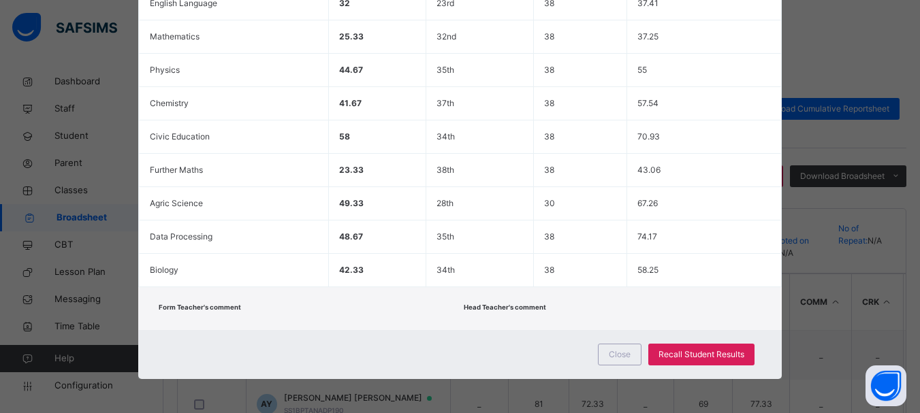
scroll to position [0, 0]
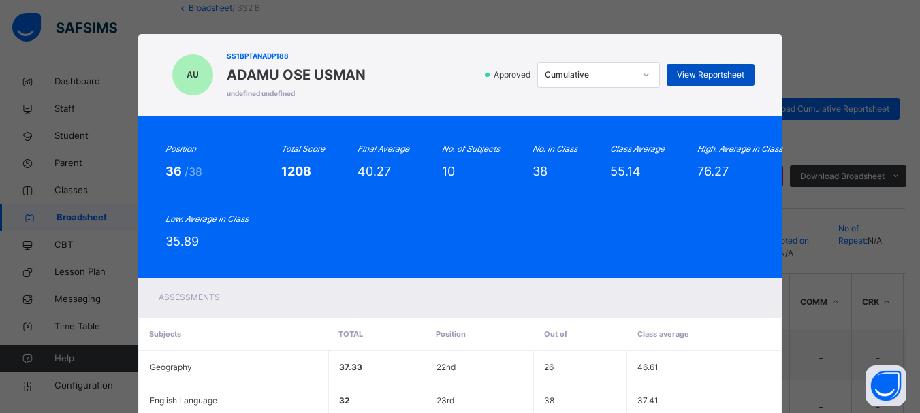
click at [728, 71] on span "View Reportsheet" at bounding box center [710, 75] width 67 height 12
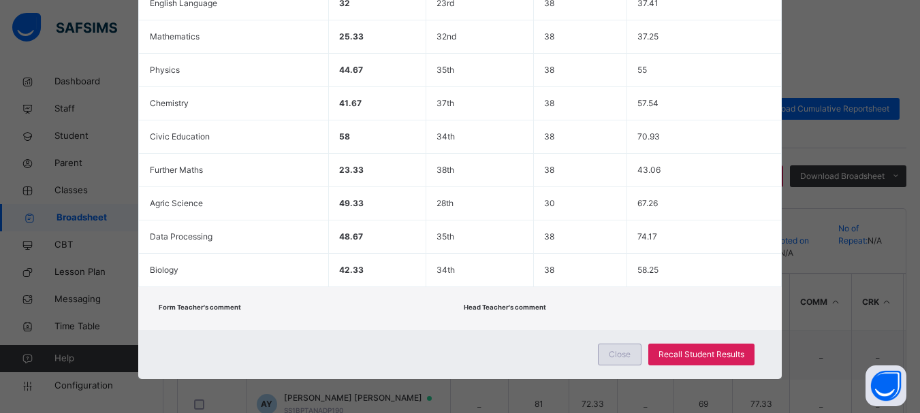
click at [628, 350] on span "Close" at bounding box center [620, 355] width 22 height 12
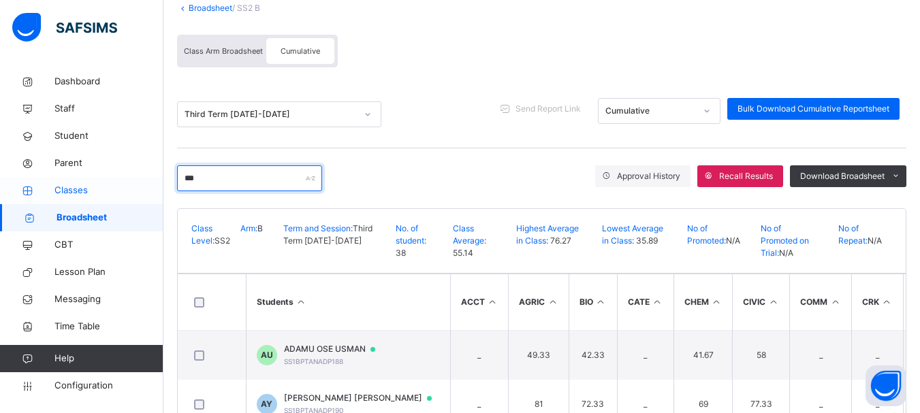
drag, startPoint x: 212, startPoint y: 182, endPoint x: 146, endPoint y: 186, distance: 65.5
click at [146, 186] on div "SS2 B Broadsheet Third Term / 2024-2025 EMMANUEL ENNA ennaemmanuel@gmail.com Da…" at bounding box center [460, 206] width 920 height 599
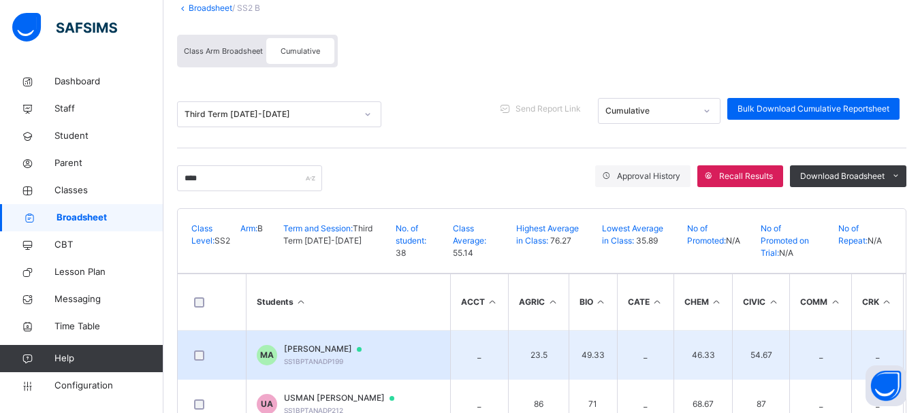
click at [307, 344] on span "MUHAMMAD ADAM AMIN" at bounding box center [329, 349] width 91 height 12
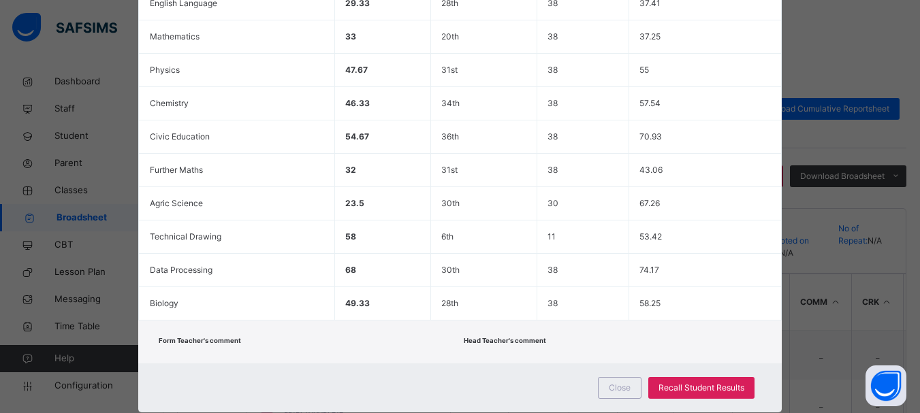
scroll to position [0, 0]
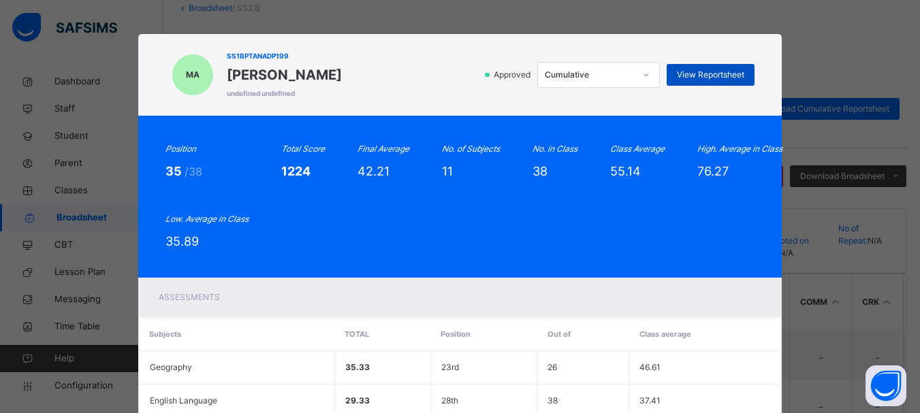
click at [724, 77] on span "View Reportsheet" at bounding box center [710, 75] width 67 height 12
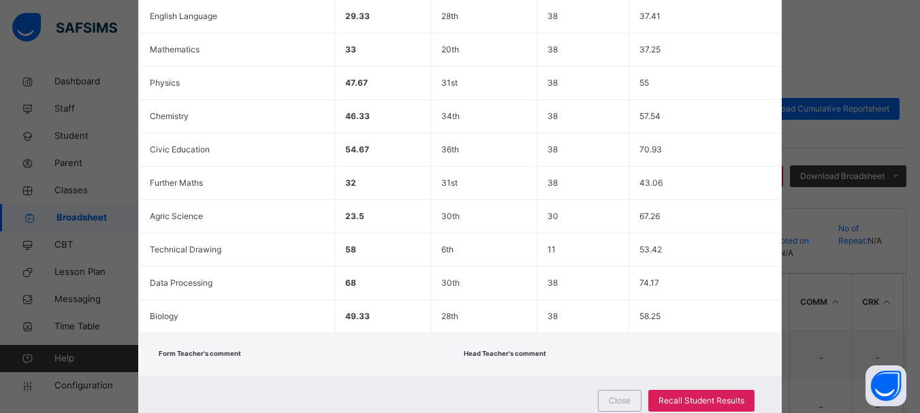
scroll to position [431, 0]
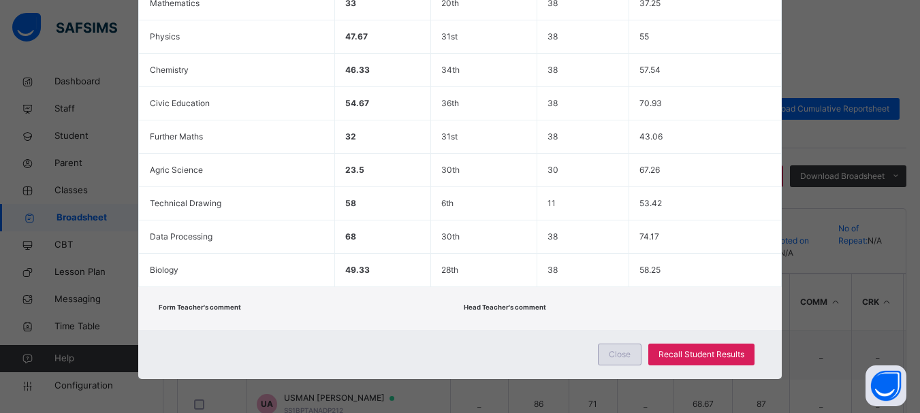
click at [625, 345] on div "Close" at bounding box center [620, 355] width 44 height 22
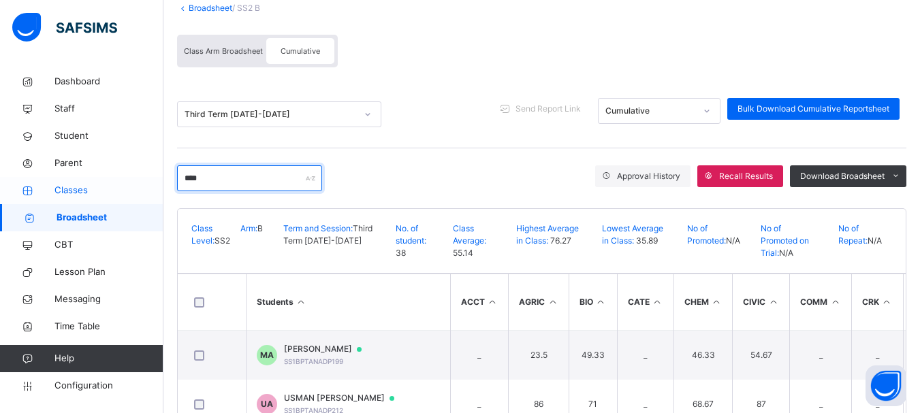
drag, startPoint x: 221, startPoint y: 178, endPoint x: 134, endPoint y: 180, distance: 87.2
click at [134, 180] on div "SS2 B Broadsheet Third Term / 2024-2025 EMMANUEL ENNA ennaemmanuel@gmail.com Da…" at bounding box center [460, 206] width 920 height 599
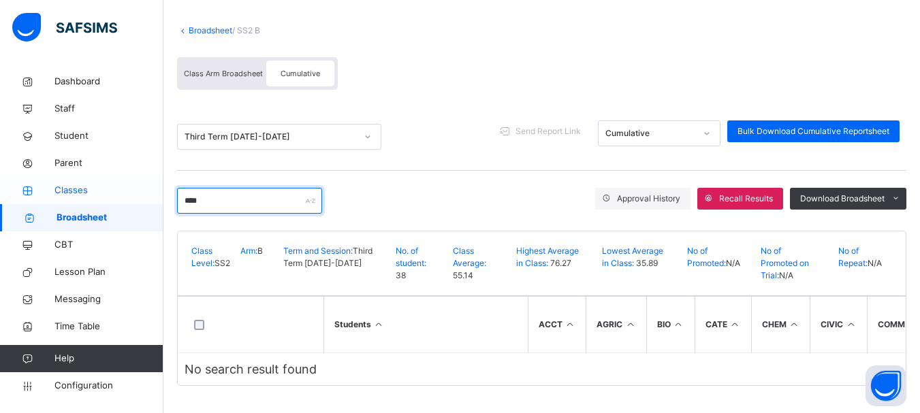
scroll to position [93, 0]
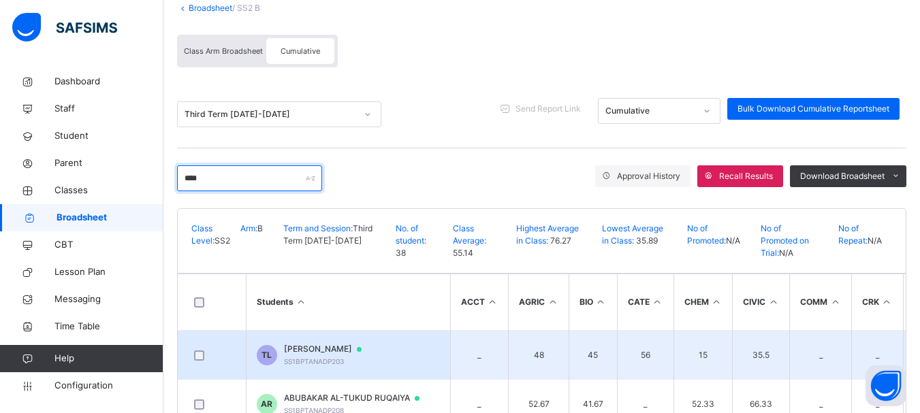
type input "****"
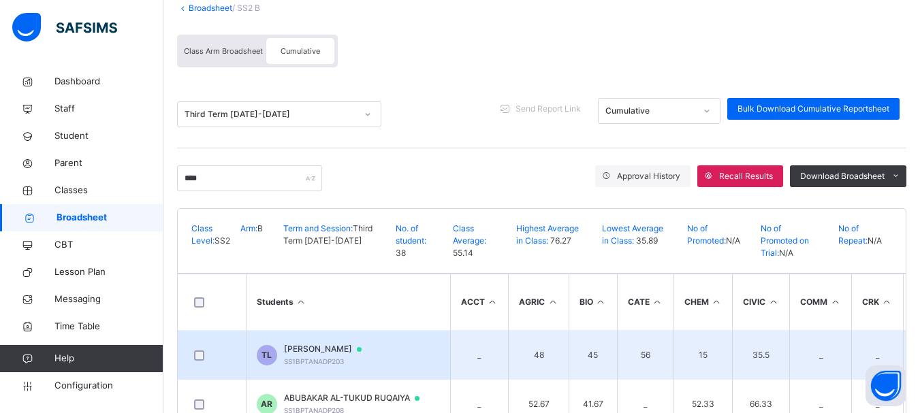
click at [334, 349] on span "TUKUR MUHAMMAD LAWAL" at bounding box center [329, 349] width 91 height 12
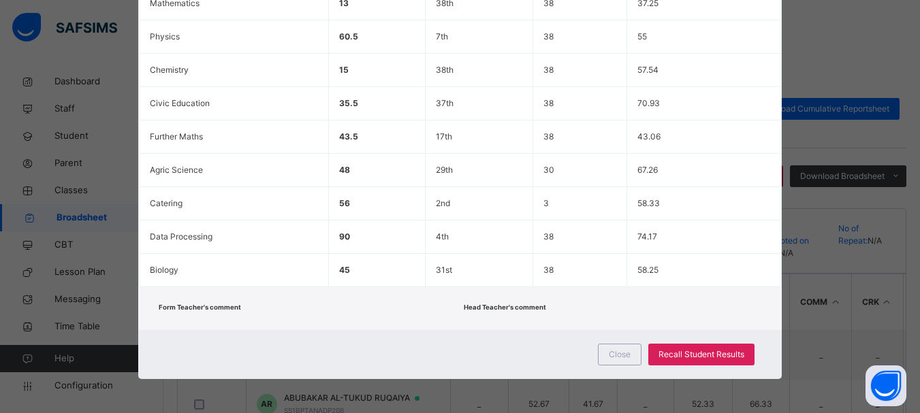
drag, startPoint x: 912, startPoint y: 238, endPoint x: 913, endPoint y: 118, distance: 119.8
click at [913, 118] on div "TL SS1BPTANADP203 TUKUR MUHAMMAD LAWAL undefined undefined Approved Cumulative …" at bounding box center [460, 206] width 920 height 413
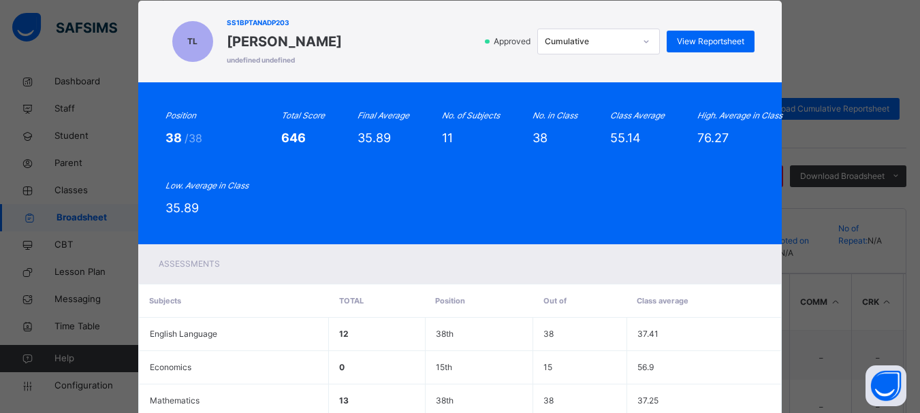
scroll to position [20, 0]
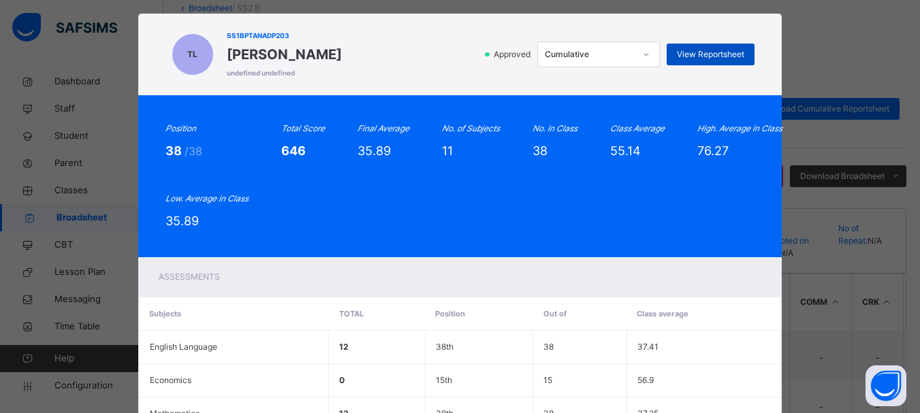
click at [711, 46] on div "View Reportsheet" at bounding box center [711, 55] width 88 height 22
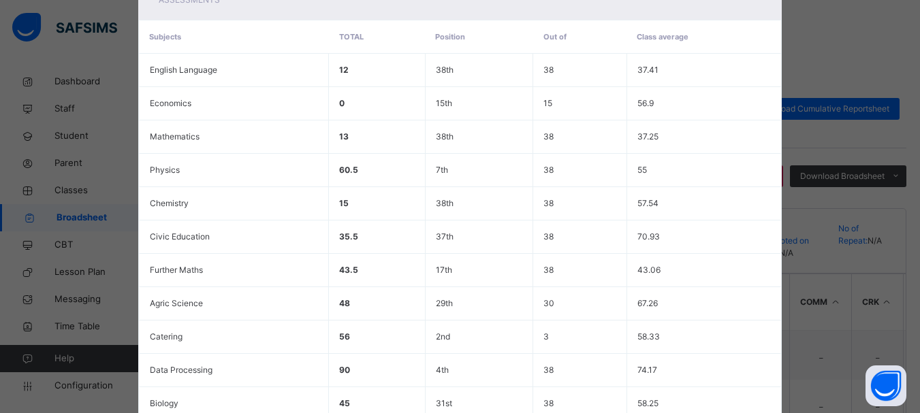
scroll to position [379, 0]
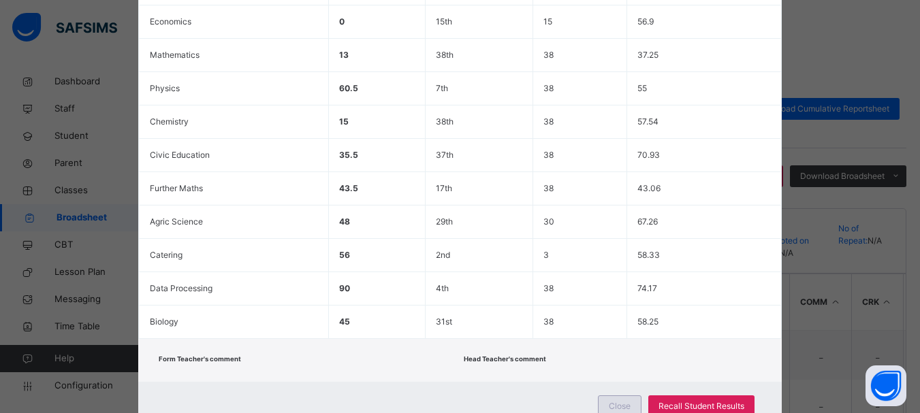
click at [628, 406] on span "Close" at bounding box center [620, 406] width 22 height 12
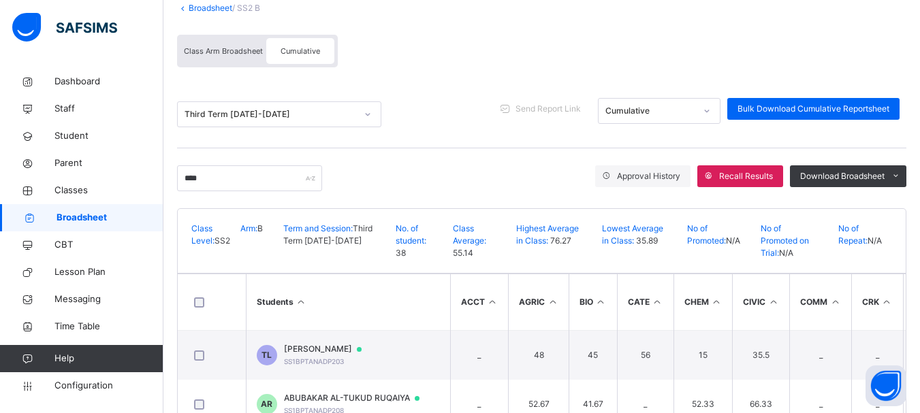
click at [206, 6] on link "Broadsheet" at bounding box center [211, 8] width 44 height 10
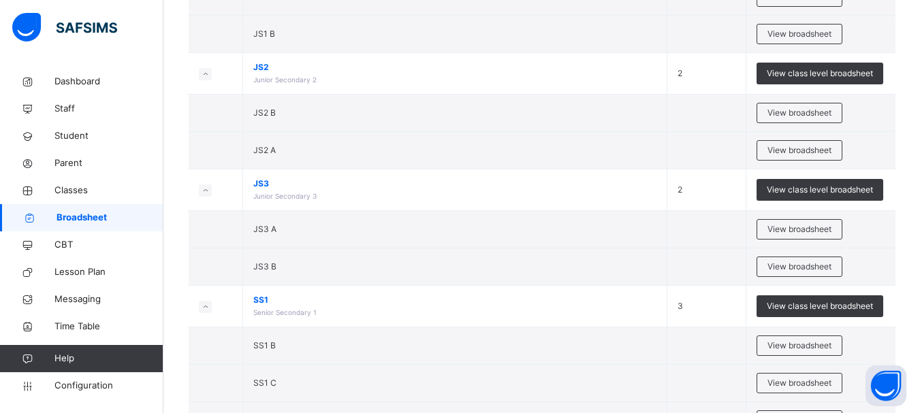
scroll to position [404, 0]
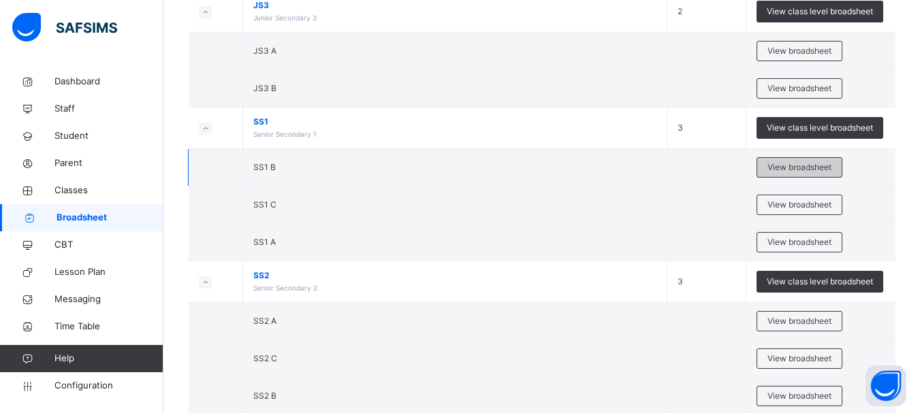
click at [805, 170] on span "View broadsheet" at bounding box center [799, 167] width 64 height 12
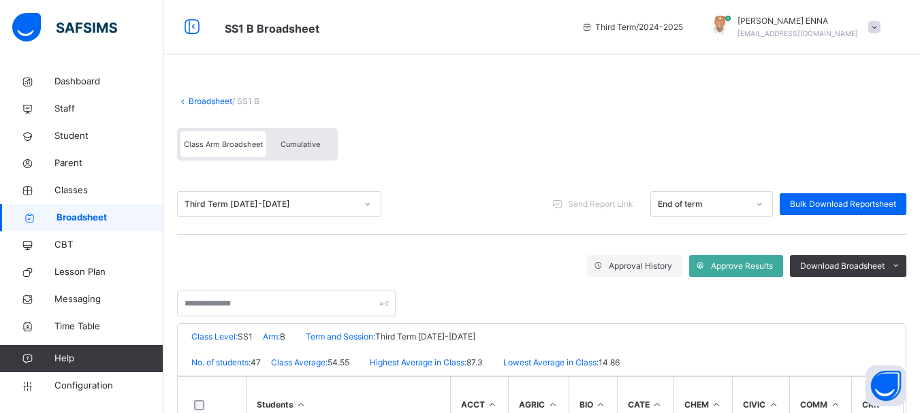
click at [304, 142] on span "Cumulative" at bounding box center [299, 145] width 39 height 10
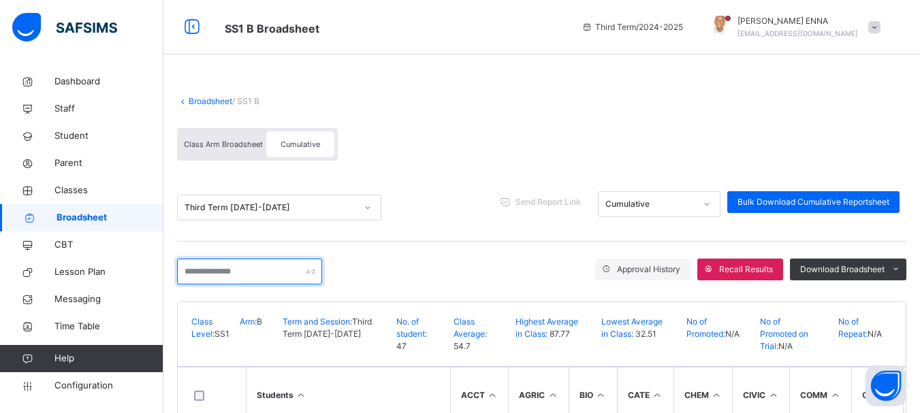
click at [301, 268] on input "text" at bounding box center [249, 272] width 145 height 26
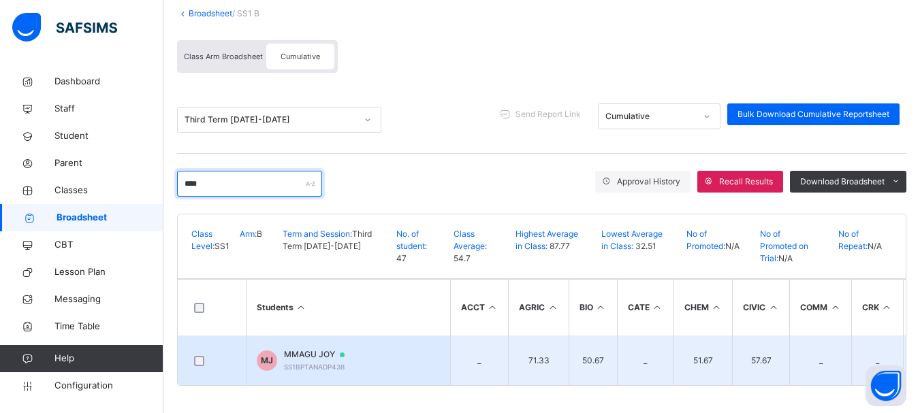
type input "****"
click at [304, 353] on span "MMAGU JOY" at bounding box center [321, 355] width 74 height 12
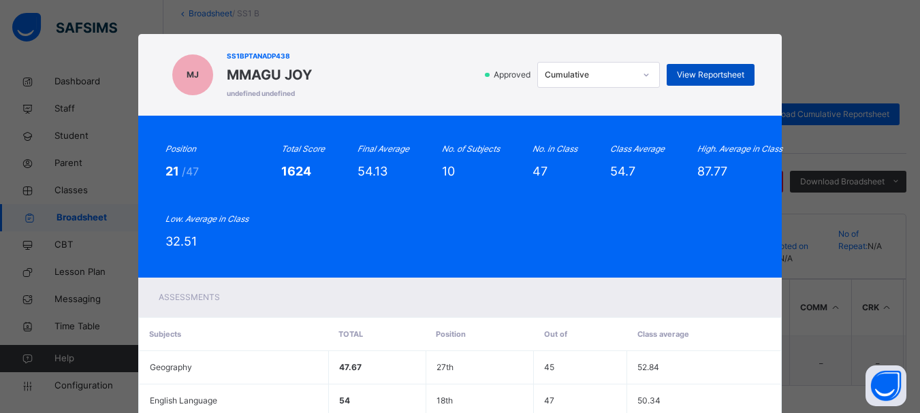
click at [720, 71] on span "View Reportsheet" at bounding box center [710, 75] width 67 height 12
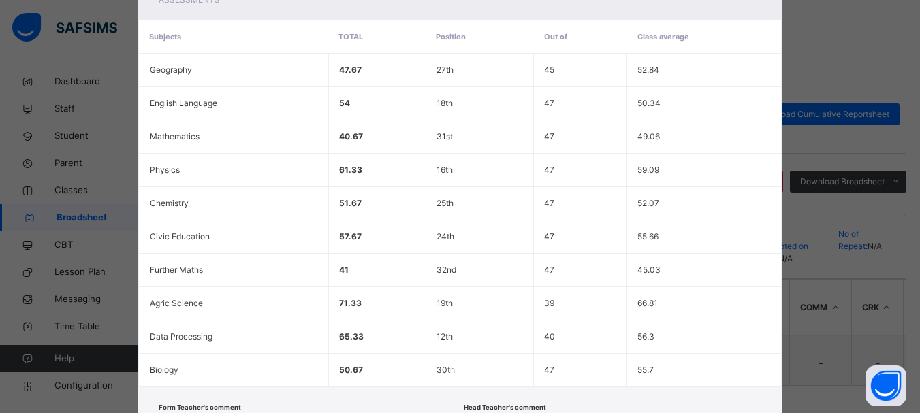
scroll to position [398, 0]
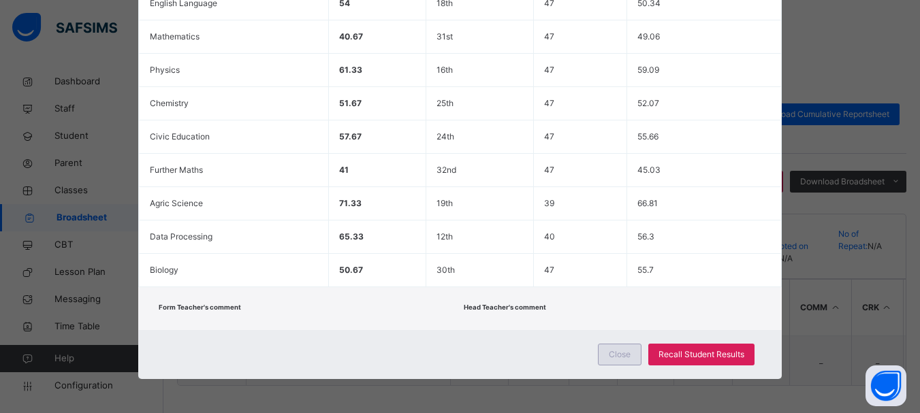
click at [619, 350] on span "Close" at bounding box center [620, 355] width 22 height 12
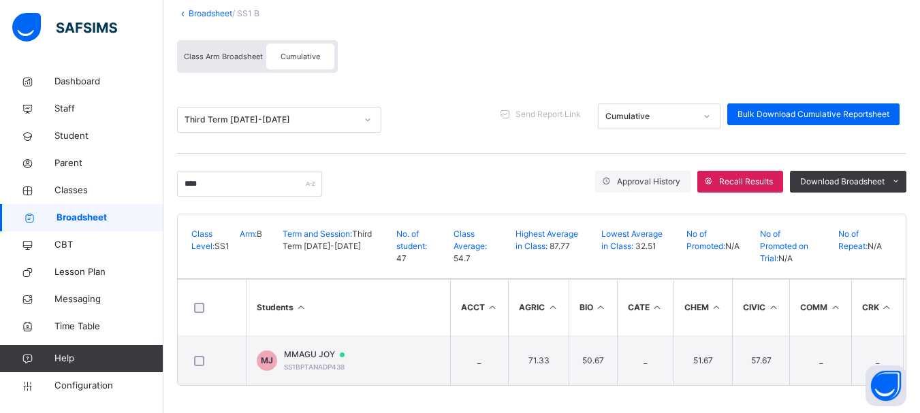
click at [200, 8] on link "Broadsheet" at bounding box center [211, 13] width 44 height 10
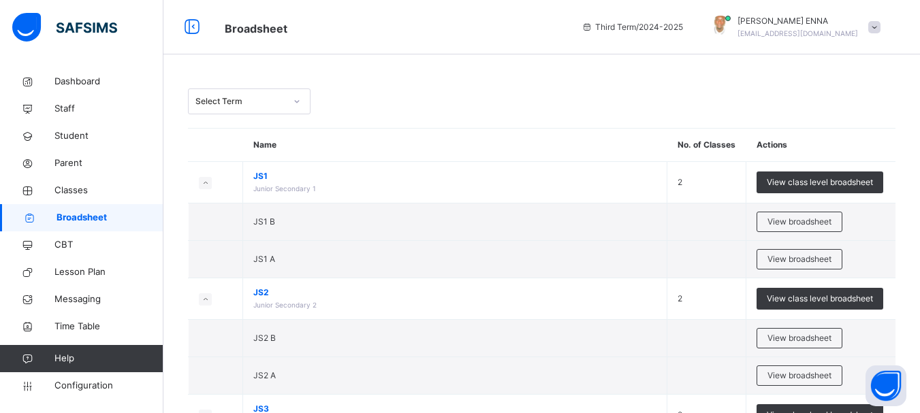
scroll to position [594, 0]
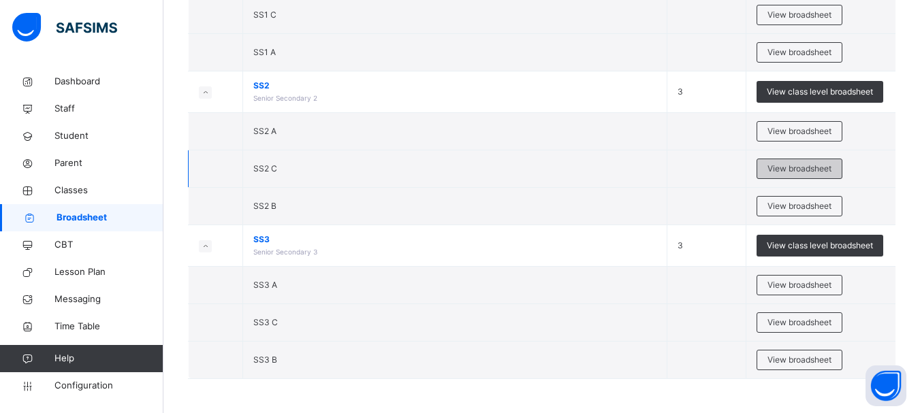
click at [792, 169] on span "View broadsheet" at bounding box center [799, 169] width 64 height 12
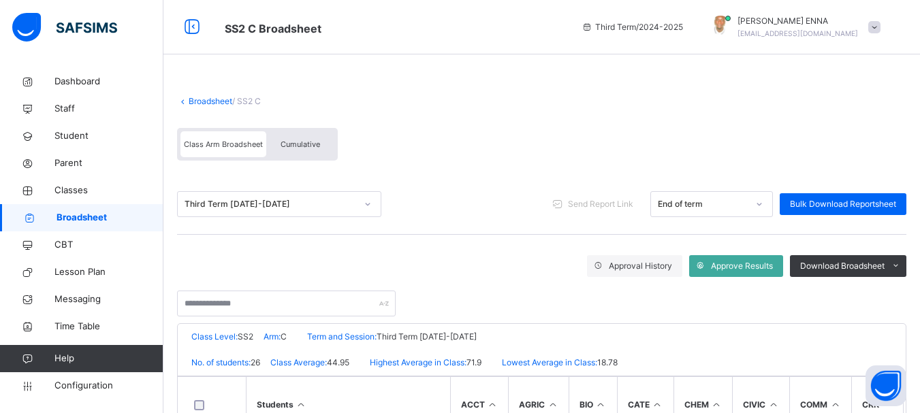
click at [293, 142] on span "Cumulative" at bounding box center [299, 145] width 39 height 10
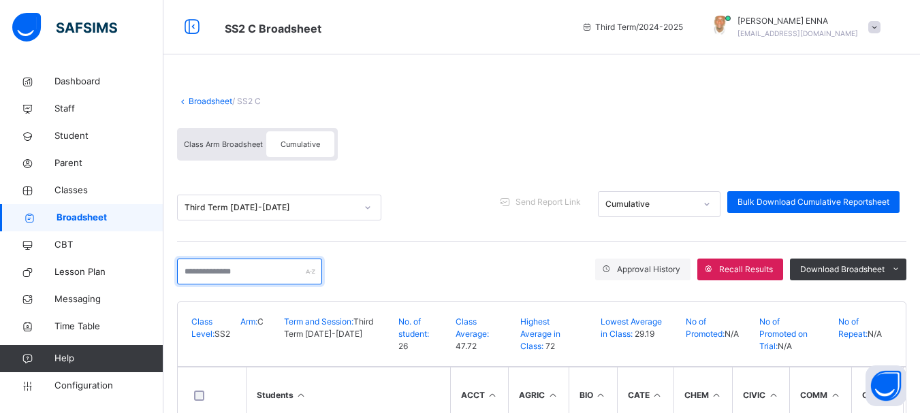
click at [276, 268] on input "text" at bounding box center [249, 272] width 145 height 26
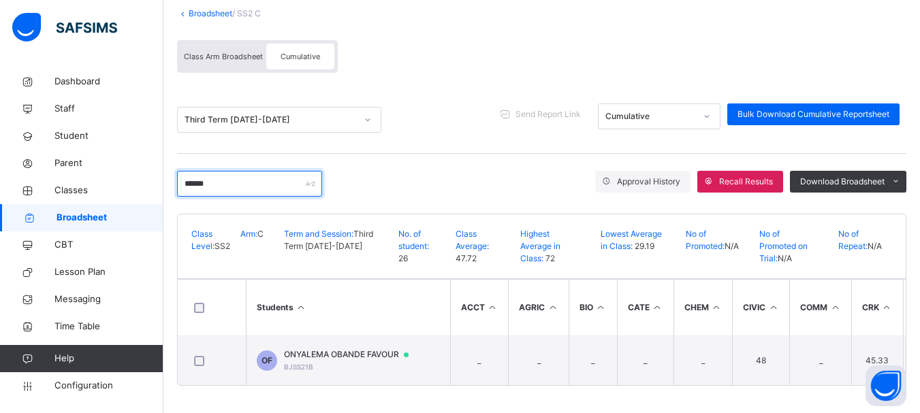
scroll to position [93, 0]
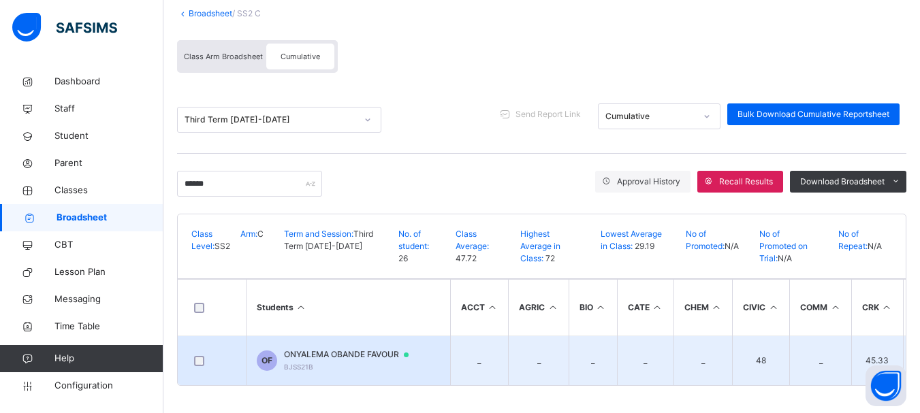
click at [320, 351] on span "ONYALEMA OBANDE FAVOUR" at bounding box center [353, 355] width 138 height 12
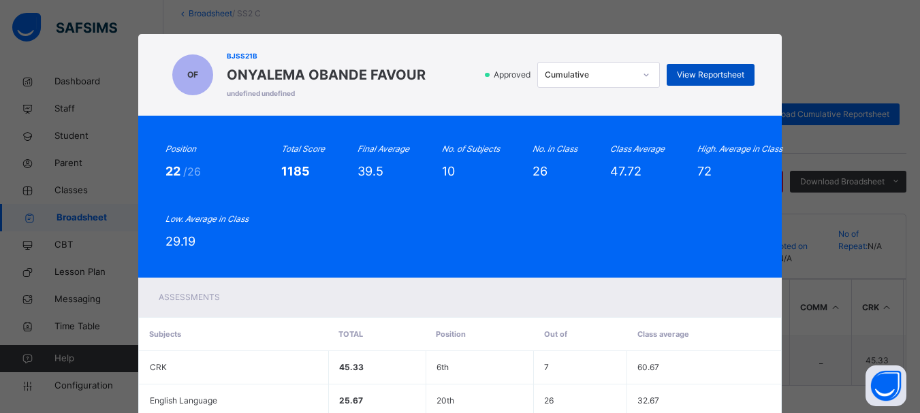
click at [726, 69] on span "View Reportsheet" at bounding box center [710, 75] width 67 height 12
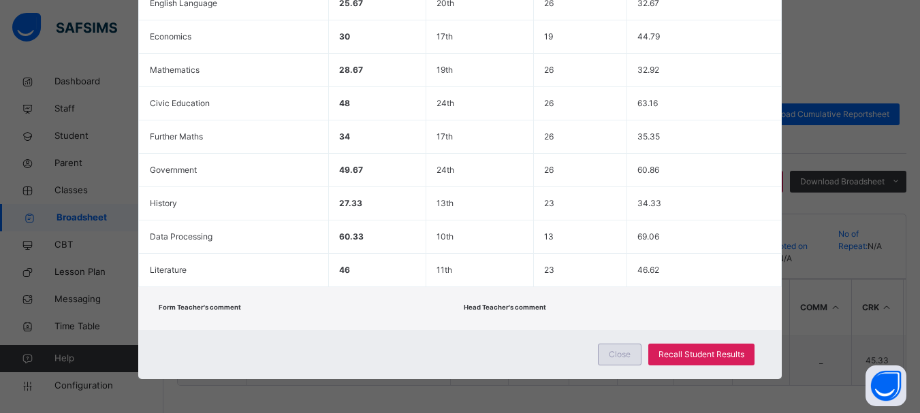
click at [621, 352] on span "Close" at bounding box center [620, 355] width 22 height 12
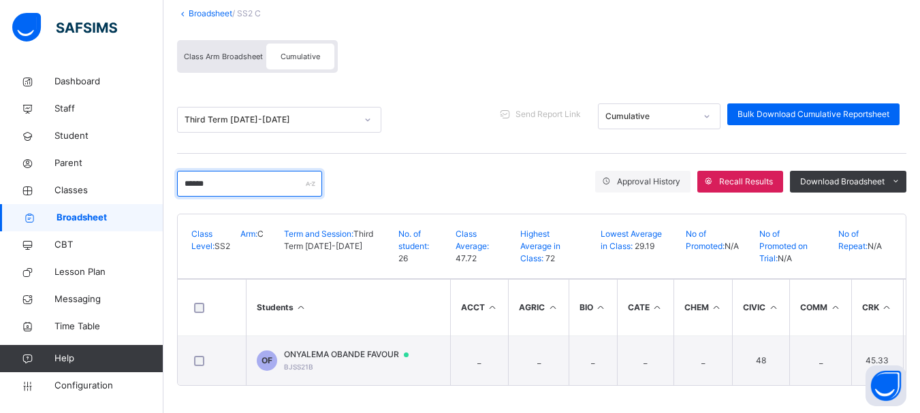
drag, startPoint x: 219, startPoint y: 178, endPoint x: 167, endPoint y: 176, distance: 51.8
click at [167, 176] on div "Broadsheet / SS2 C Class Arm Broadsheet Cumulative Third Term 2024-2025 Send Re…" at bounding box center [541, 196] width 756 height 433
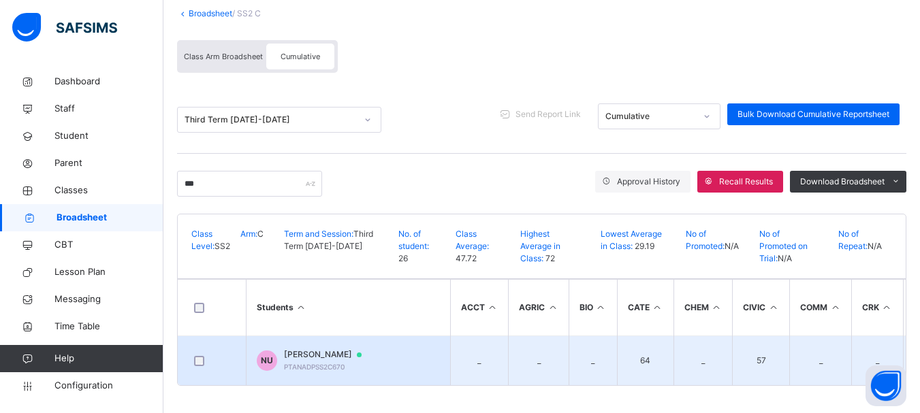
click at [315, 354] on span "NASAMBO UMAR" at bounding box center [329, 355] width 91 height 12
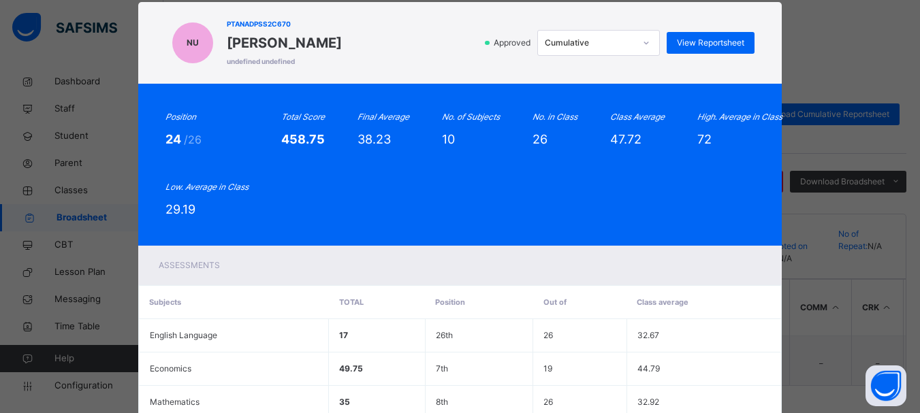
scroll to position [25, 0]
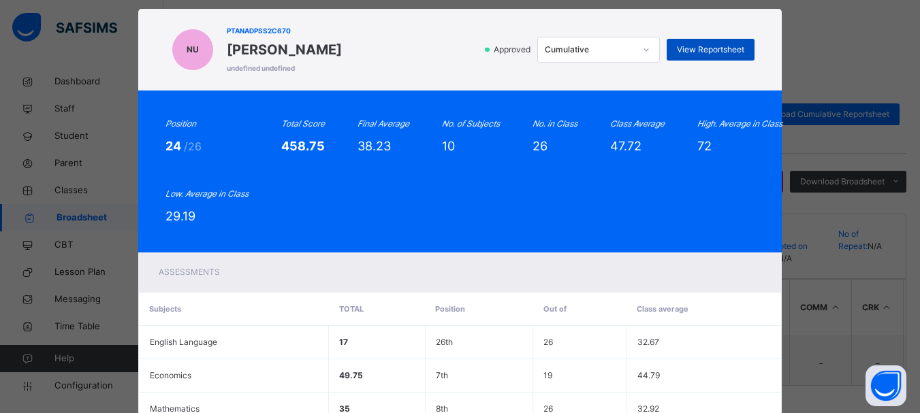
click at [734, 45] on span "View Reportsheet" at bounding box center [710, 50] width 67 height 12
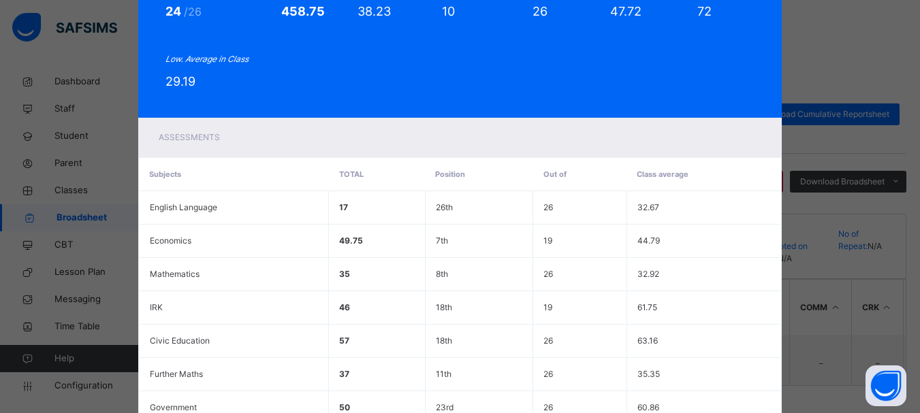
scroll to position [398, 0]
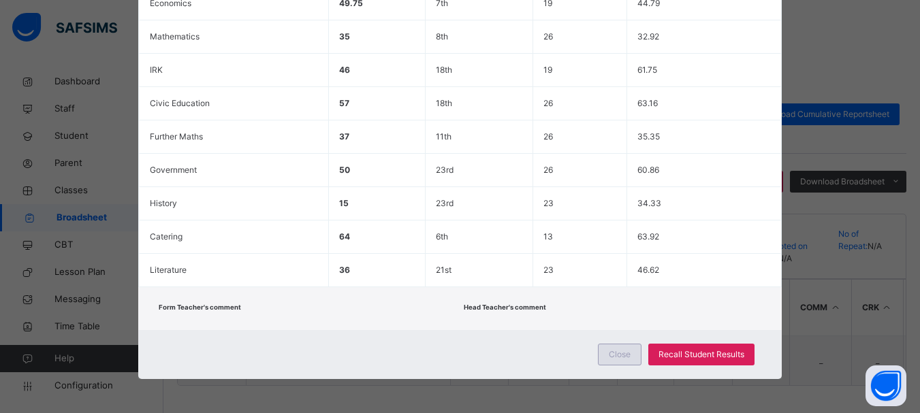
click at [619, 349] on span "Close" at bounding box center [620, 355] width 22 height 12
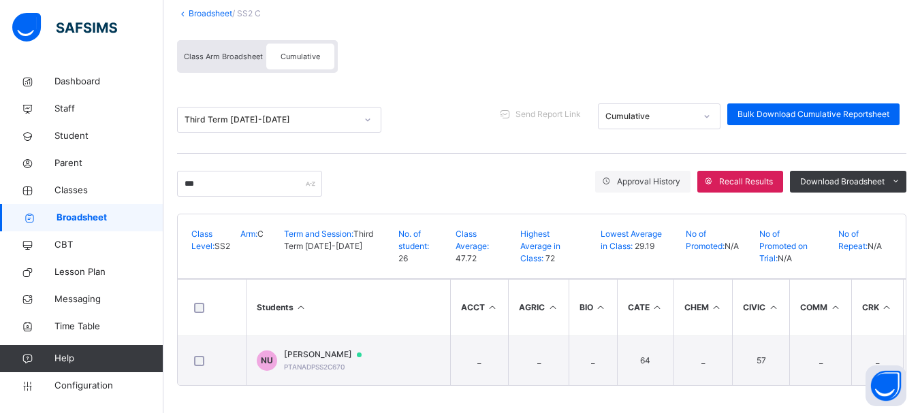
click at [920, 127] on html "SS2 C Broadsheet Third Term / 2024-2025 EMMANUEL ENNA ennaemmanuel@gmail.com Da…" at bounding box center [460, 162] width 920 height 501
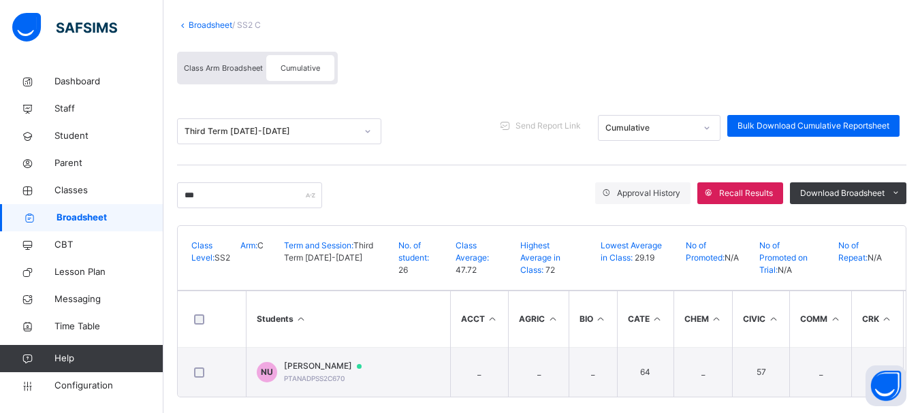
scroll to position [0, 0]
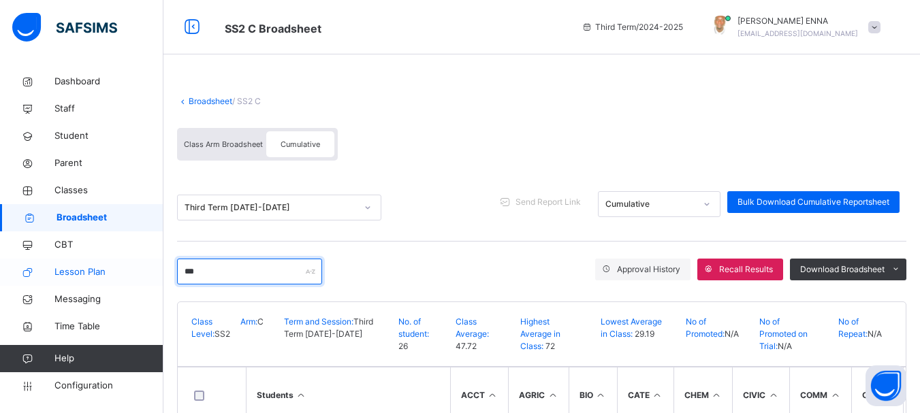
drag, startPoint x: 219, startPoint y: 272, endPoint x: 101, endPoint y: 265, distance: 118.0
click at [101, 265] on div "SS2 C Broadsheet Third Term / 2024-2025 EMMANUEL ENNA ennaemmanuel@gmail.com Da…" at bounding box center [460, 250] width 920 height 501
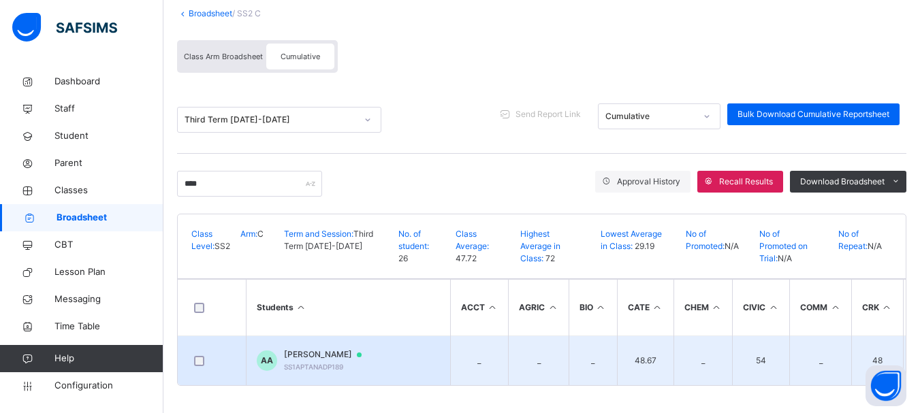
click at [300, 349] on span "AKUH ANGELA" at bounding box center [329, 355] width 91 height 12
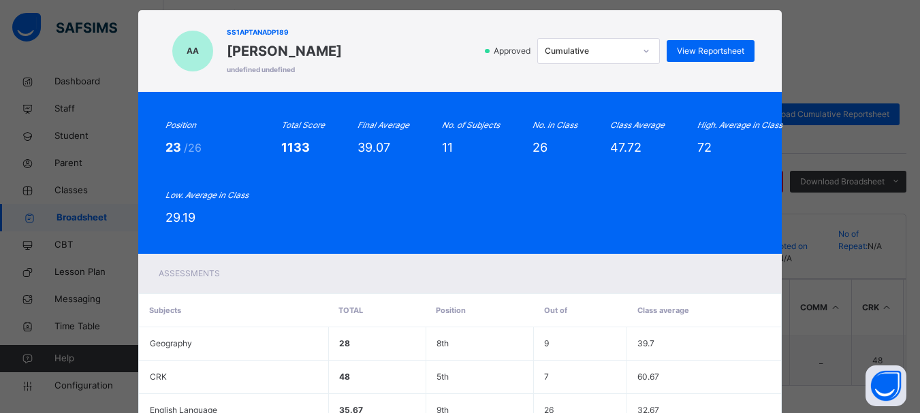
scroll to position [0, 0]
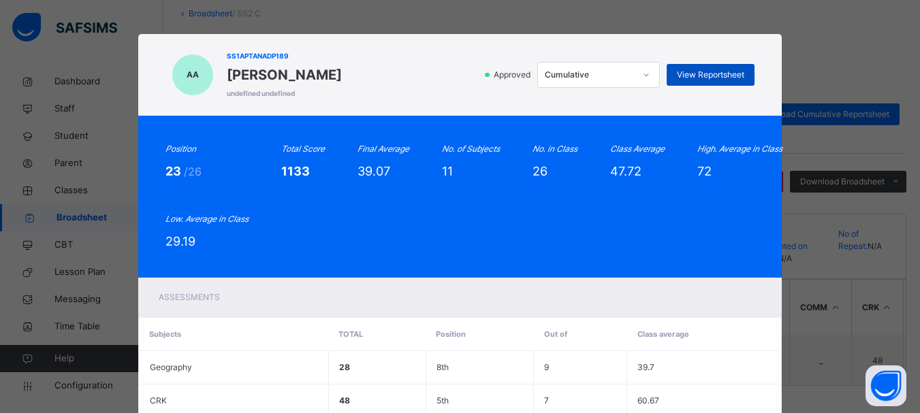
click at [709, 71] on span "View Reportsheet" at bounding box center [710, 75] width 67 height 12
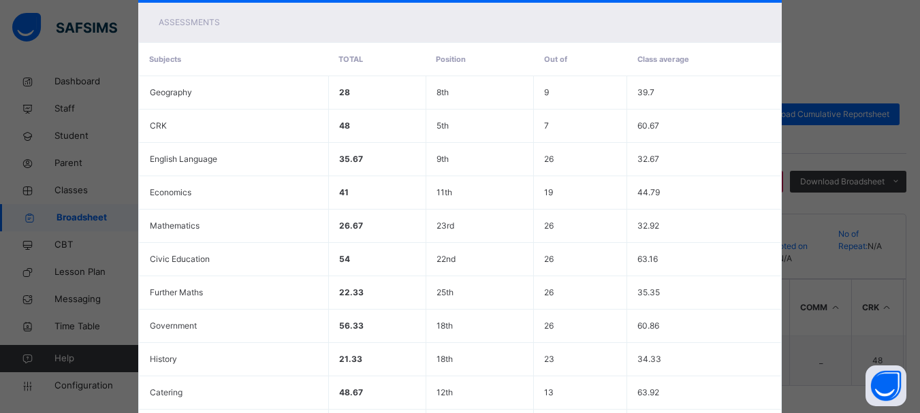
scroll to position [431, 0]
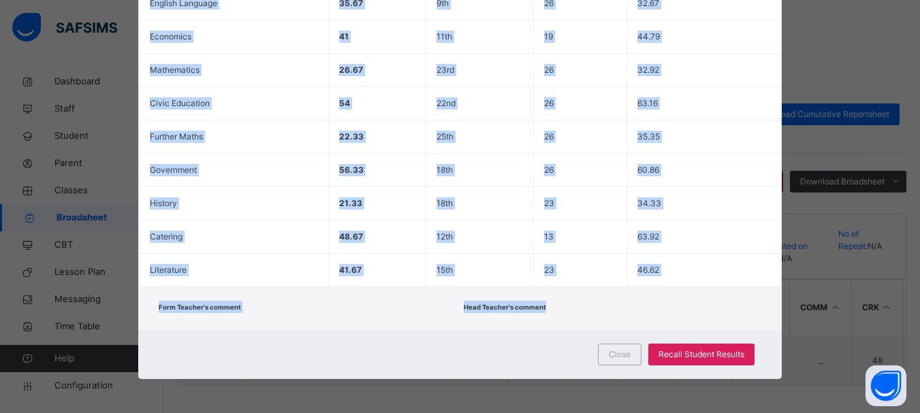
drag, startPoint x: 912, startPoint y: 312, endPoint x: 916, endPoint y: 251, distance: 61.4
click at [916, 251] on div "AA SS1APTANADP189 AKUH ANGELA undefined undefined Approved Cumulative View Repo…" at bounding box center [460, 206] width 920 height 413
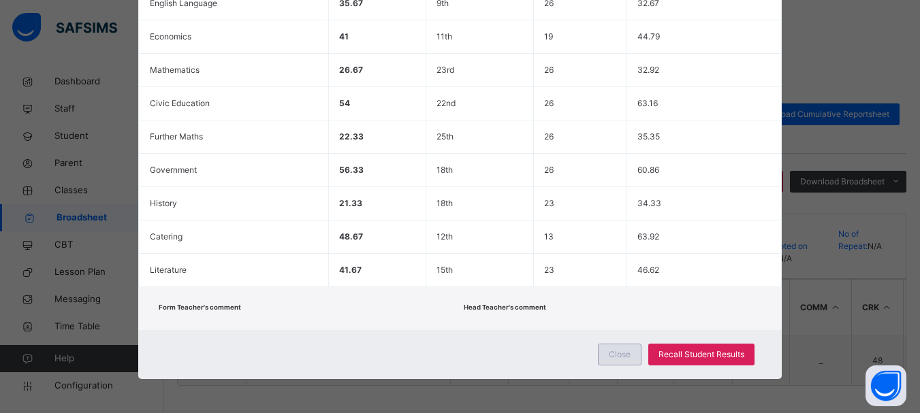
click at [626, 358] on span "Close" at bounding box center [620, 355] width 22 height 12
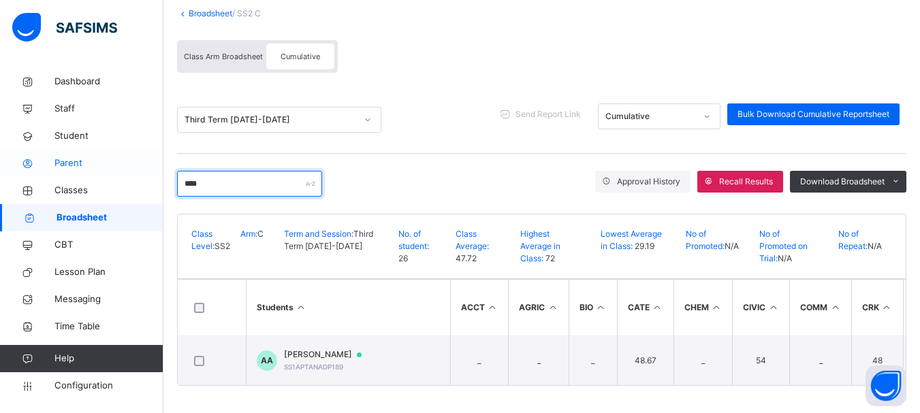
drag, startPoint x: 227, startPoint y: 179, endPoint x: 122, endPoint y: 167, distance: 105.6
click at [122, 167] on div "SS2 C Broadsheet Third Term / 2024-2025 EMMANUEL ENNA ennaemmanuel@gmail.com Da…" at bounding box center [460, 162] width 920 height 501
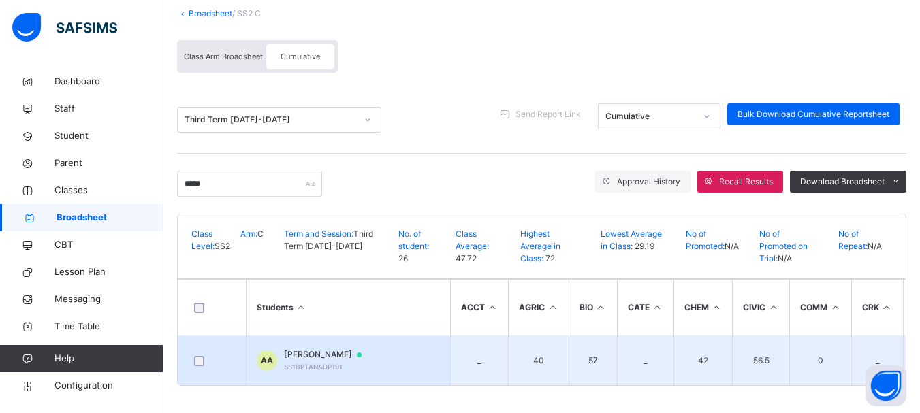
click at [311, 353] on span "ALIYU ARIKYA ABBAS" at bounding box center [329, 355] width 91 height 12
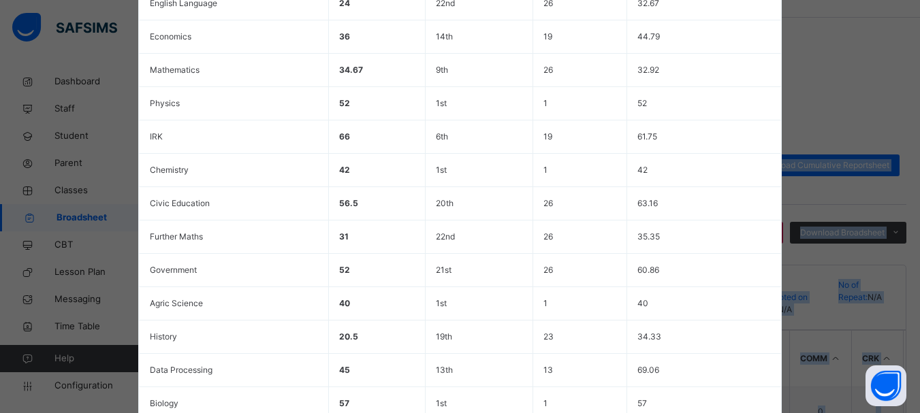
scroll to position [17, 0]
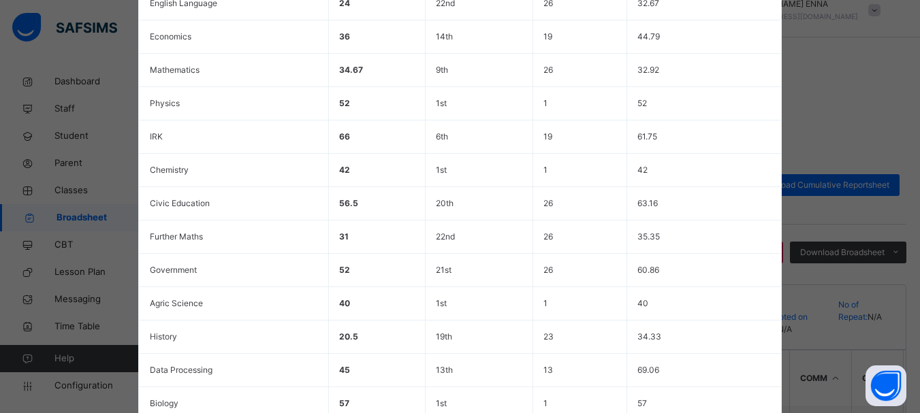
drag, startPoint x: 912, startPoint y: 219, endPoint x: 910, endPoint y: 200, distance: 18.5
click at [910, 200] on div "AA SS1BPTANADP191 ALIYU ARIKYA ABBAS undefined undefined Approved Cumulative Vi…" at bounding box center [460, 206] width 920 height 413
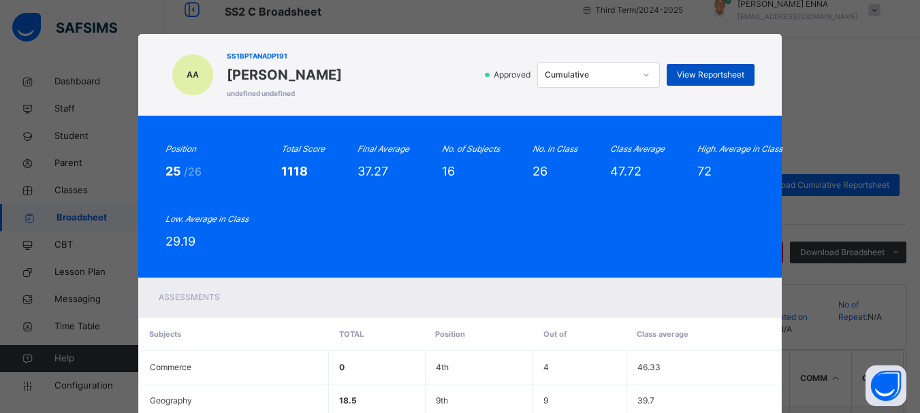
click at [710, 71] on span "View Reportsheet" at bounding box center [710, 75] width 67 height 12
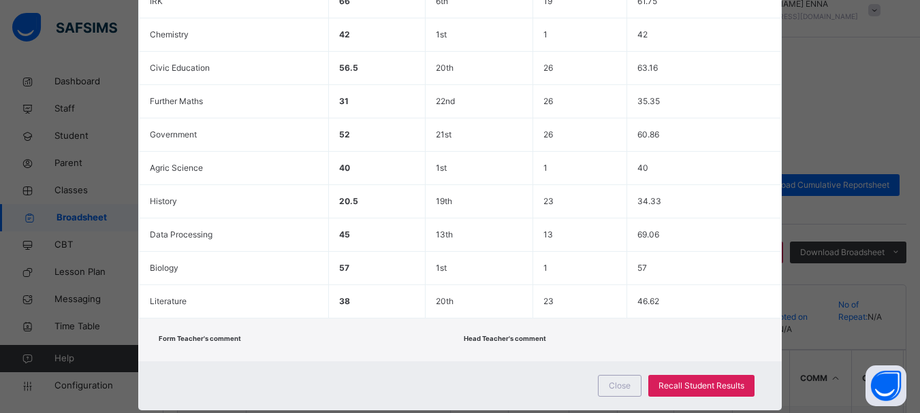
scroll to position [569, 0]
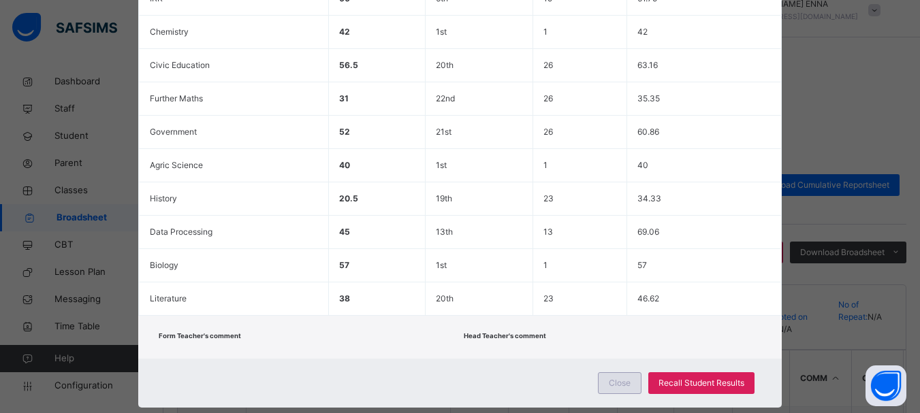
click at [617, 383] on span "Close" at bounding box center [620, 383] width 22 height 12
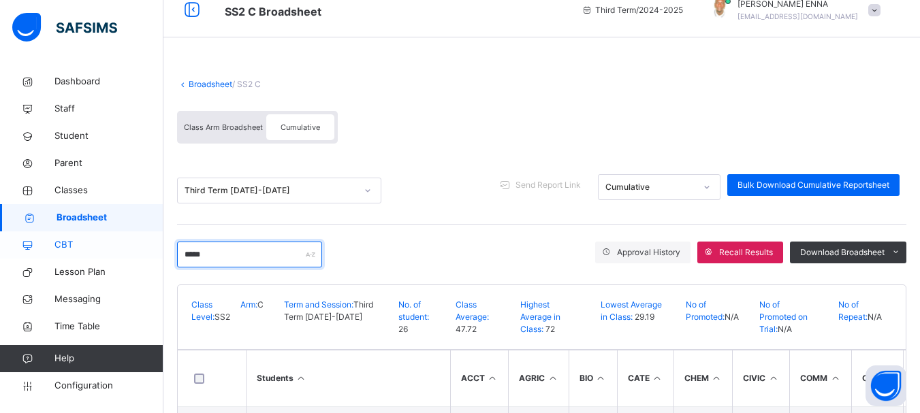
drag, startPoint x: 219, startPoint y: 251, endPoint x: 91, endPoint y: 252, distance: 127.3
click at [91, 252] on div "SS2 C Broadsheet Third Term / 2024-2025 EMMANUEL ENNA ennaemmanuel@gmail.com Da…" at bounding box center [460, 233] width 920 height 501
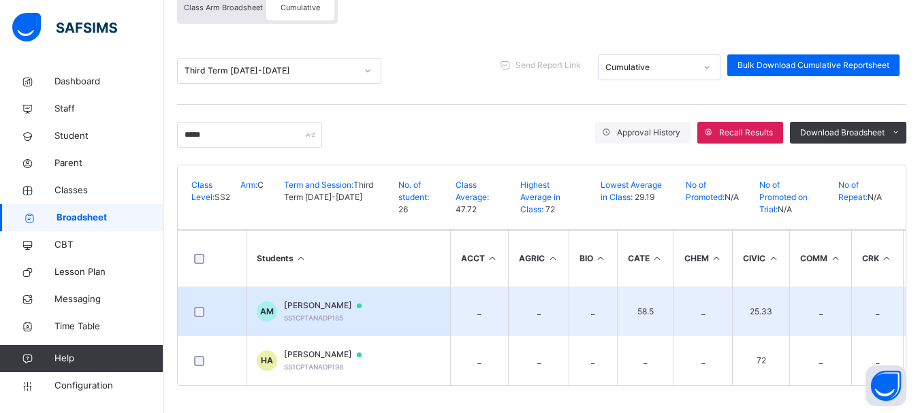
click at [351, 300] on span "ABUBAKAR TANKO MUHAMMED" at bounding box center [329, 306] width 91 height 12
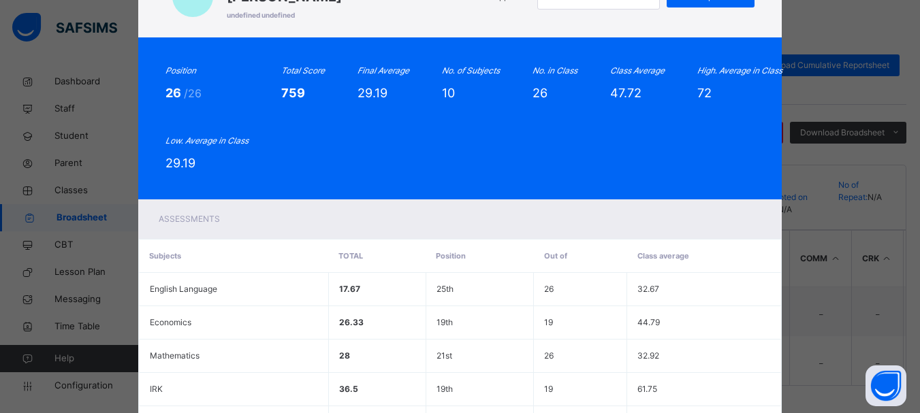
scroll to position [0, 0]
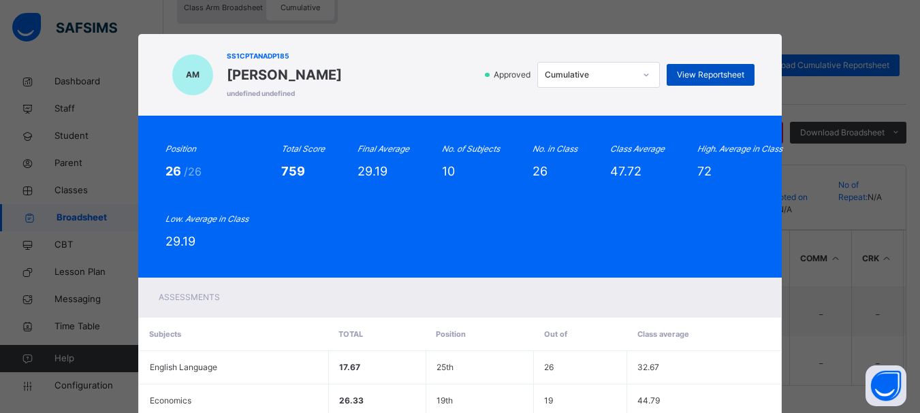
click at [718, 73] on span "View Reportsheet" at bounding box center [710, 75] width 67 height 12
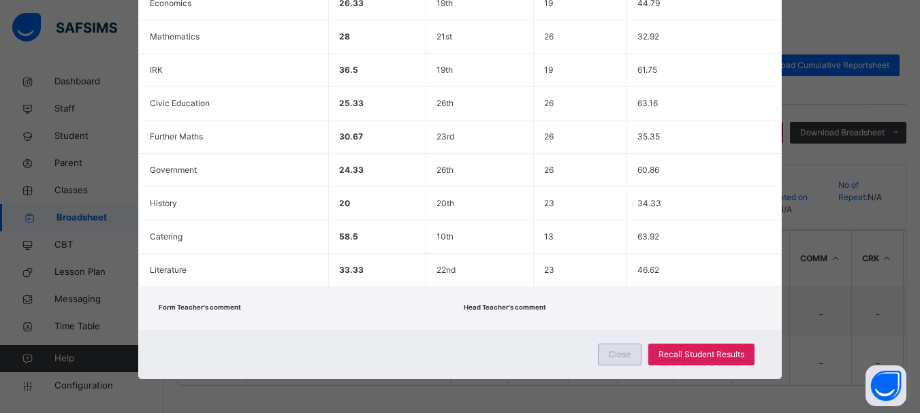
click at [630, 347] on div "Close" at bounding box center [620, 355] width 44 height 22
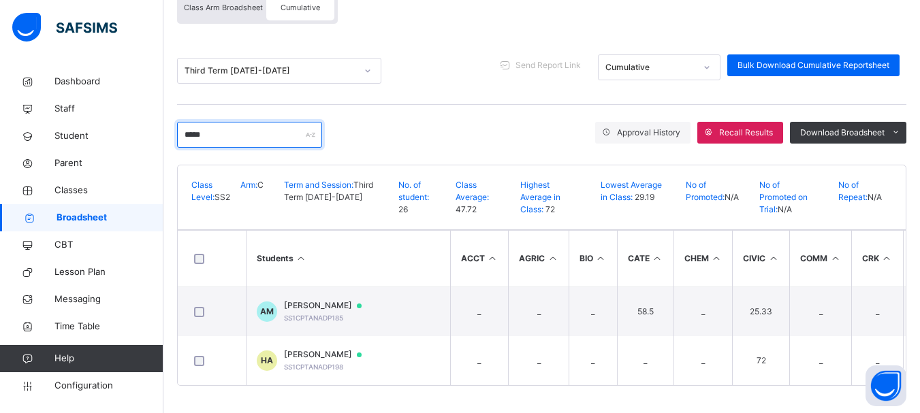
click at [281, 135] on input "*****" at bounding box center [249, 135] width 145 height 26
drag, startPoint x: 219, startPoint y: 124, endPoint x: 131, endPoint y: 127, distance: 87.9
click at [131, 127] on div "SS2 C Broadsheet Third Term / 2024-2025 EMMANUEL ENNA ennaemmanuel@gmail.com Da…" at bounding box center [460, 138] width 920 height 550
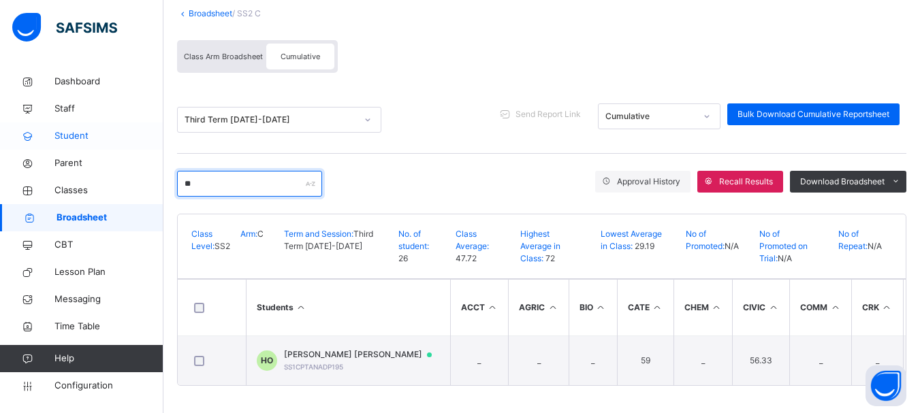
scroll to position [93, 0]
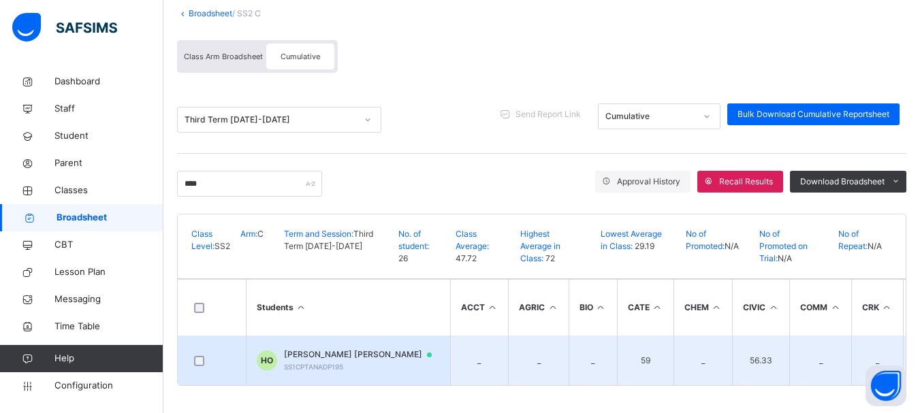
click at [355, 355] on span "HALIMA ABUBAKAR OTHMAN" at bounding box center [364, 355] width 161 height 12
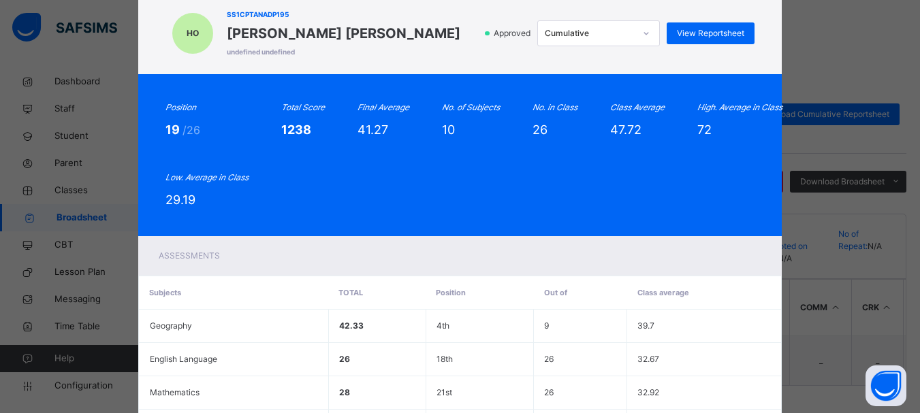
scroll to position [3, 0]
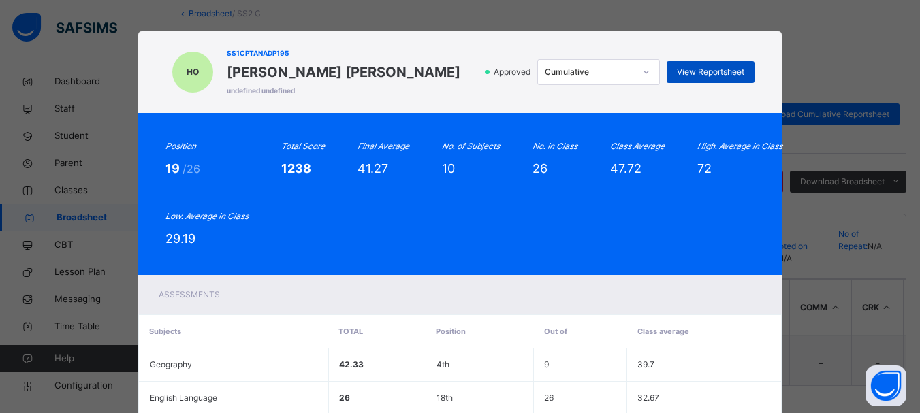
click at [721, 69] on span "View Reportsheet" at bounding box center [710, 72] width 67 height 12
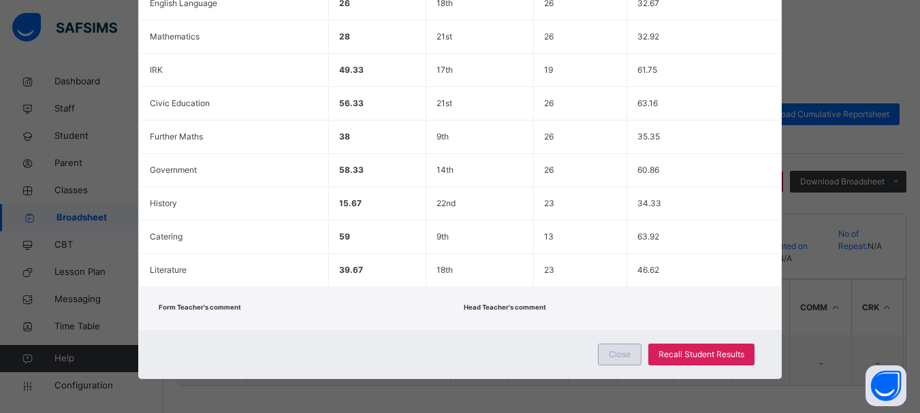
click at [606, 357] on div "Close" at bounding box center [620, 355] width 44 height 22
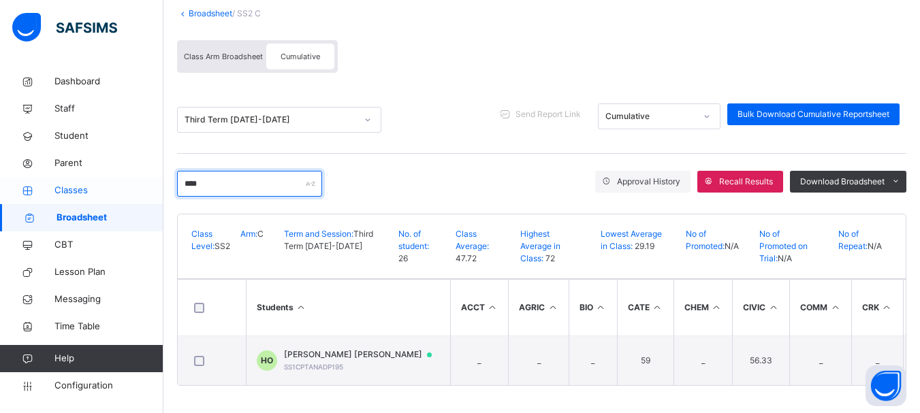
drag, startPoint x: 225, startPoint y: 179, endPoint x: 129, endPoint y: 178, distance: 96.0
click at [129, 178] on div "SS2 C Broadsheet Third Term / 2024-2025 EMMANUEL ENNA ennaemmanuel@gmail.com Da…" at bounding box center [460, 162] width 920 height 501
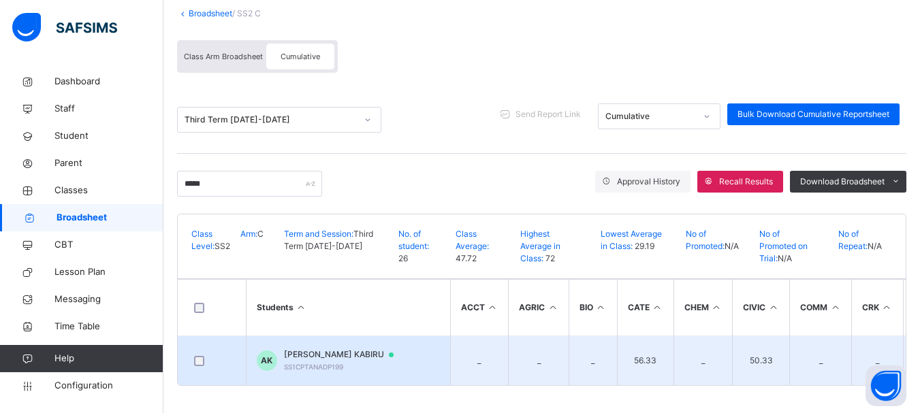
click at [317, 352] on span "AMINA MAIRAFI KABIRU" at bounding box center [345, 355] width 123 height 12
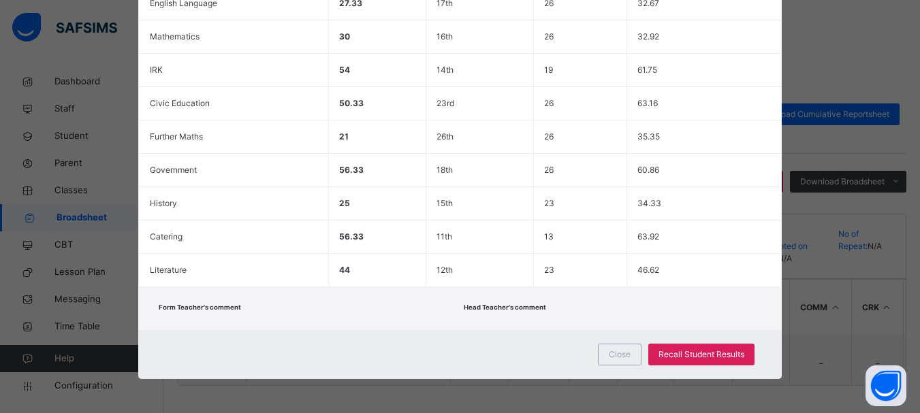
scroll to position [0, 0]
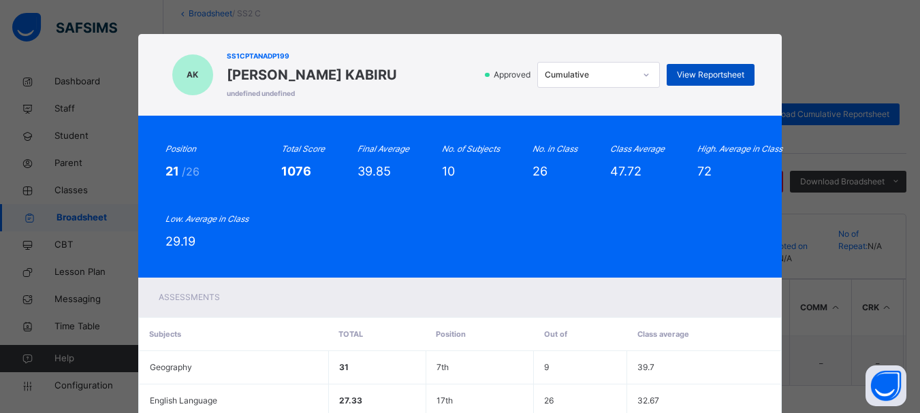
click at [714, 70] on span "View Reportsheet" at bounding box center [710, 75] width 67 height 12
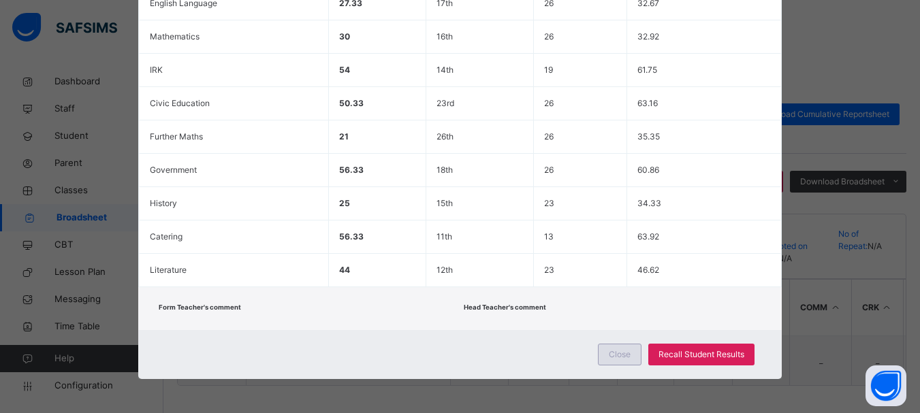
click at [611, 349] on span "Close" at bounding box center [620, 355] width 22 height 12
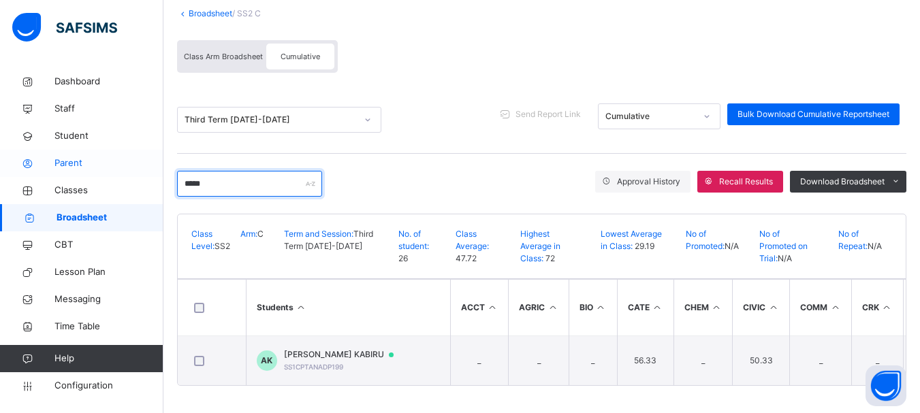
drag, startPoint x: 262, startPoint y: 182, endPoint x: 156, endPoint y: 167, distance: 107.2
click at [156, 167] on div "SS2 C Broadsheet Third Term / 2024-2025 EMMANUEL ENNA ennaemmanuel@gmail.com Da…" at bounding box center [460, 162] width 920 height 501
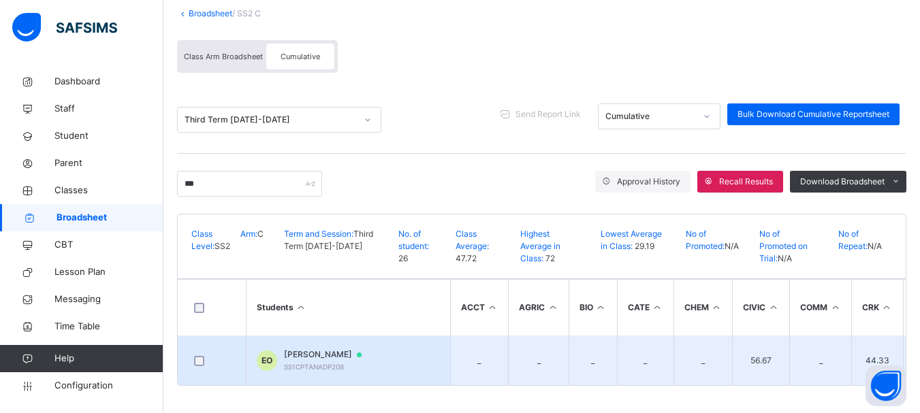
click at [349, 357] on div "EMMANUELLA UKE ODEY SS1CPTANADP208" at bounding box center [329, 361] width 91 height 25
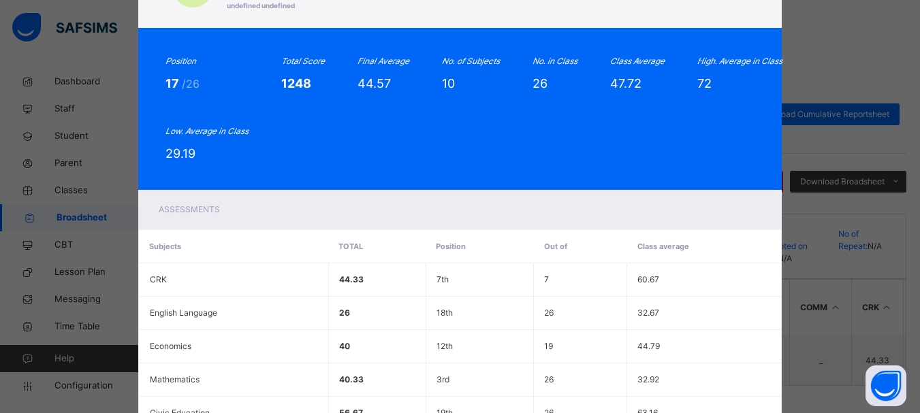
scroll to position [0, 0]
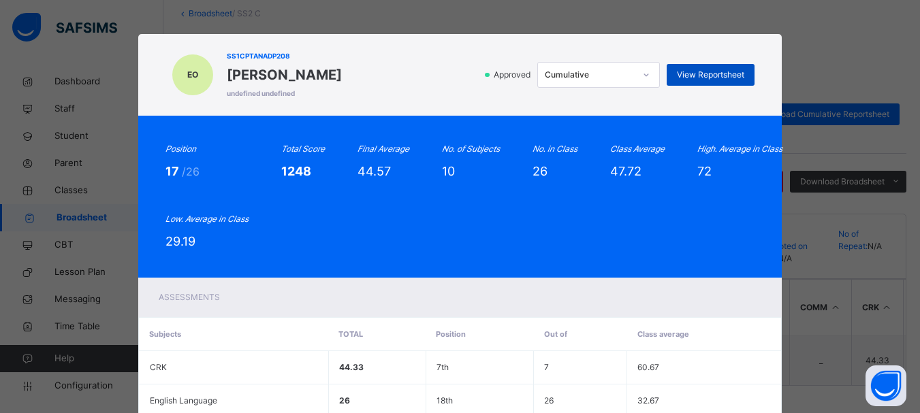
click at [718, 72] on span "View Reportsheet" at bounding box center [710, 75] width 67 height 12
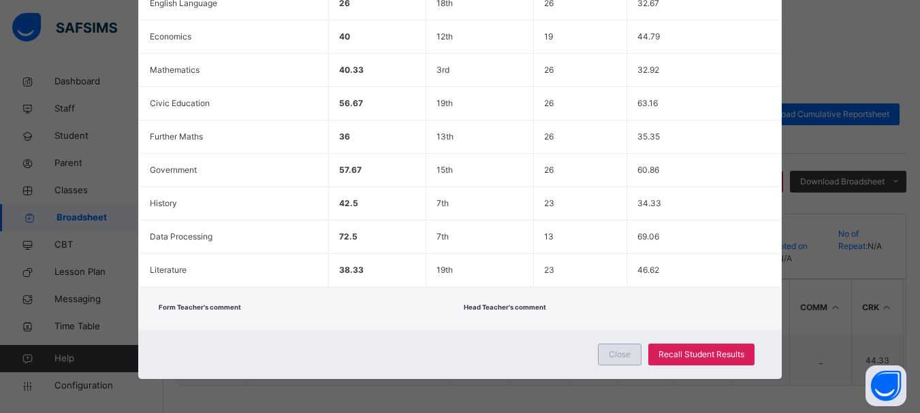
click at [620, 351] on span "Close" at bounding box center [620, 355] width 22 height 12
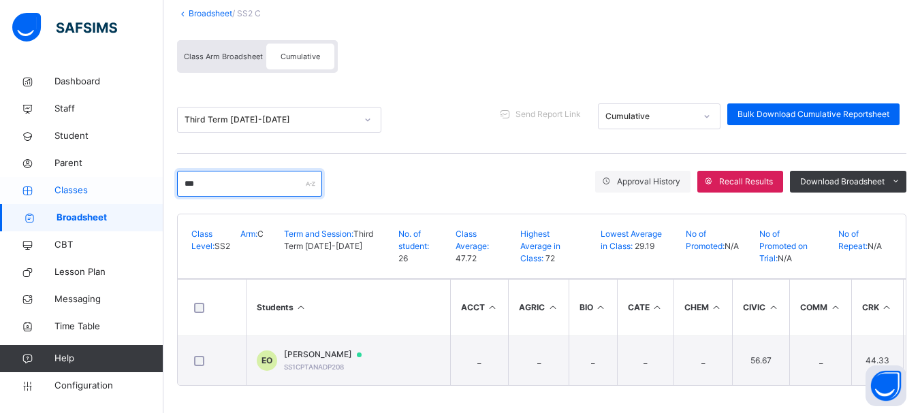
drag, startPoint x: 178, startPoint y: 182, endPoint x: 159, endPoint y: 182, distance: 19.1
click at [159, 182] on div "SS2 C Broadsheet Third Term / 2024-2025 EMMANUEL ENNA ennaemmanuel@gmail.com Da…" at bounding box center [460, 162] width 920 height 501
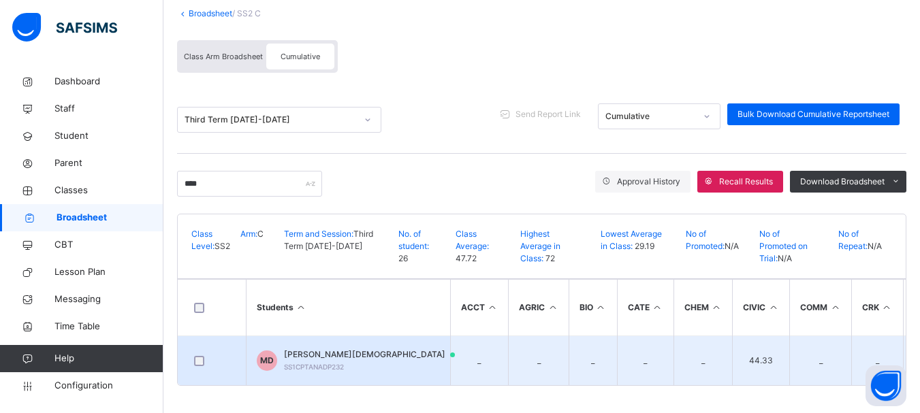
click at [347, 349] on span "MUHAMMAD MUHAMMAD DOGARA" at bounding box center [376, 355] width 184 height 12
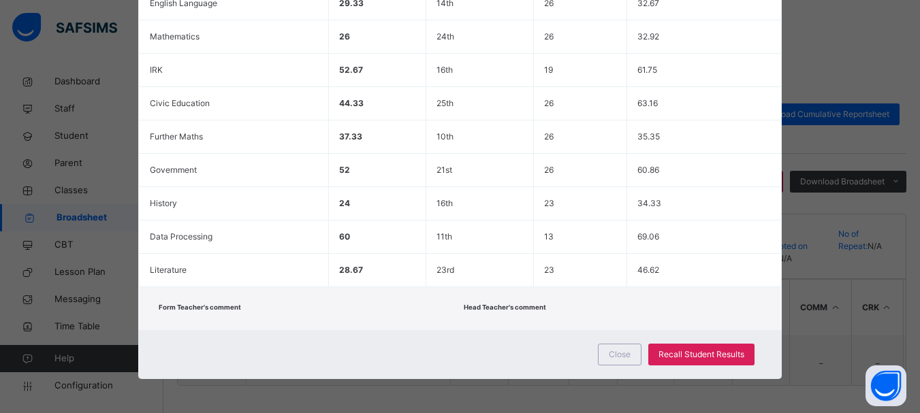
scroll to position [0, 0]
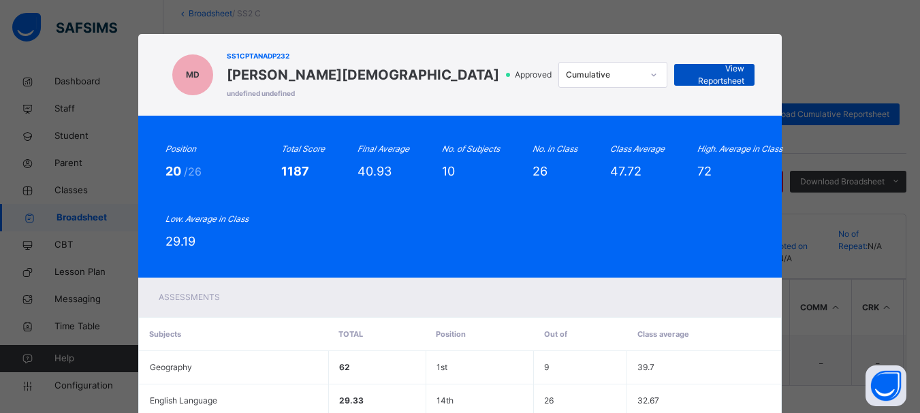
click at [699, 72] on span "View Reportsheet" at bounding box center [714, 75] width 60 height 25
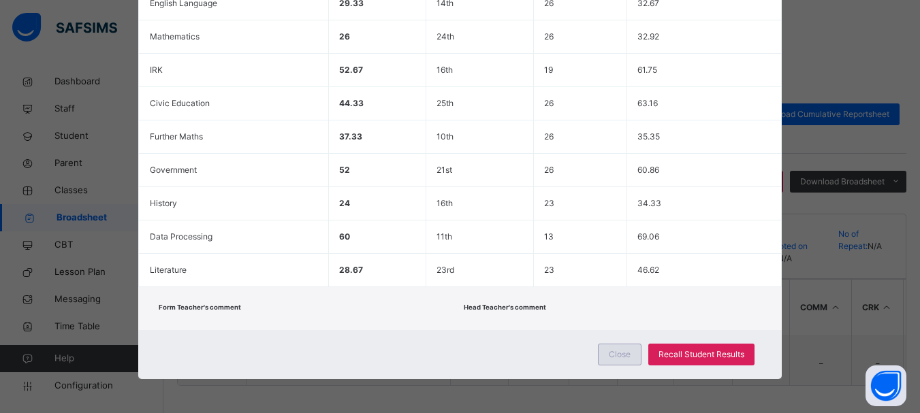
click at [626, 351] on span "Close" at bounding box center [620, 355] width 22 height 12
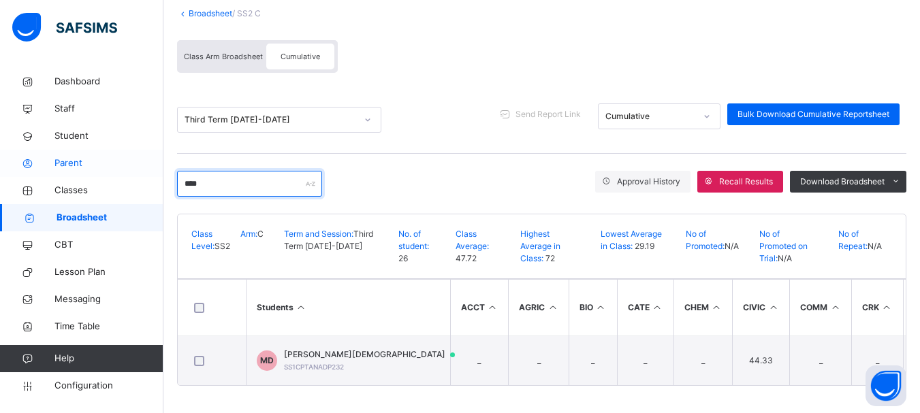
drag, startPoint x: 248, startPoint y: 176, endPoint x: 148, endPoint y: 168, distance: 101.0
click at [148, 168] on div "SS2 C Broadsheet Third Term / 2024-2025 EMMANUEL ENNA ennaemmanuel@gmail.com Da…" at bounding box center [460, 162] width 920 height 501
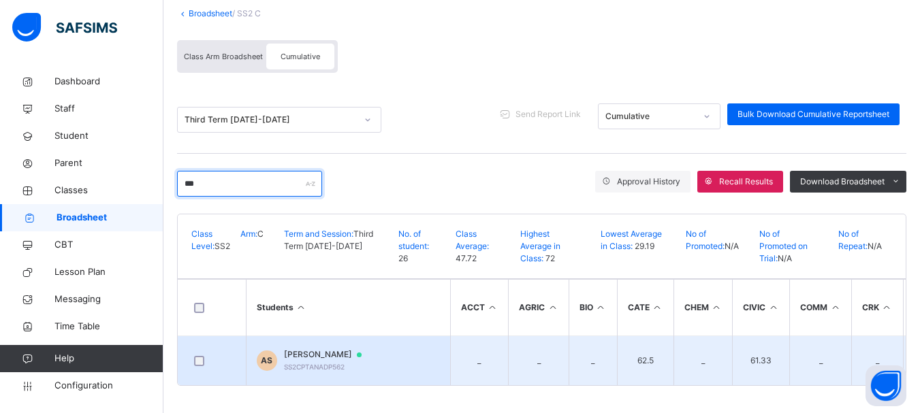
type input "***"
click at [374, 349] on span "ABDULLAHI IBRAHIM SHIGAFARTA" at bounding box center [329, 355] width 91 height 12
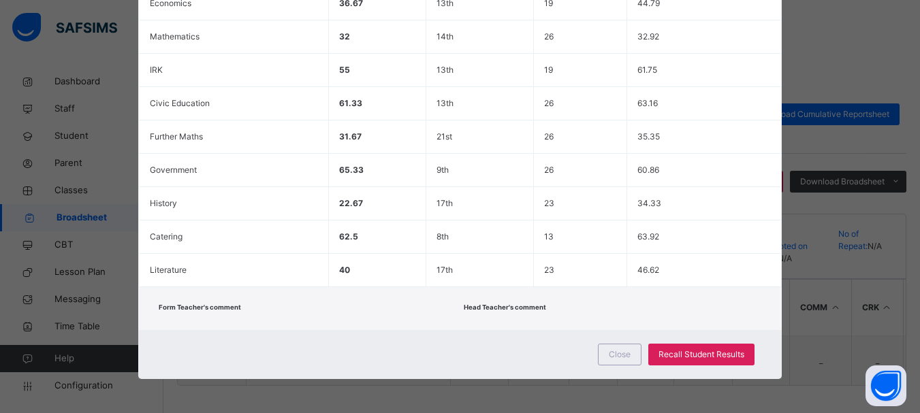
scroll to position [0, 0]
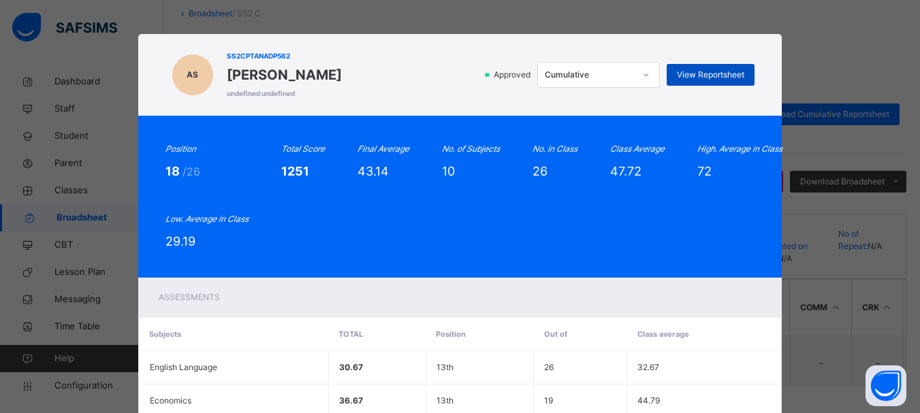
click at [707, 77] on span "View Reportsheet" at bounding box center [710, 75] width 67 height 12
